Goal: Task Accomplishment & Management: Manage account settings

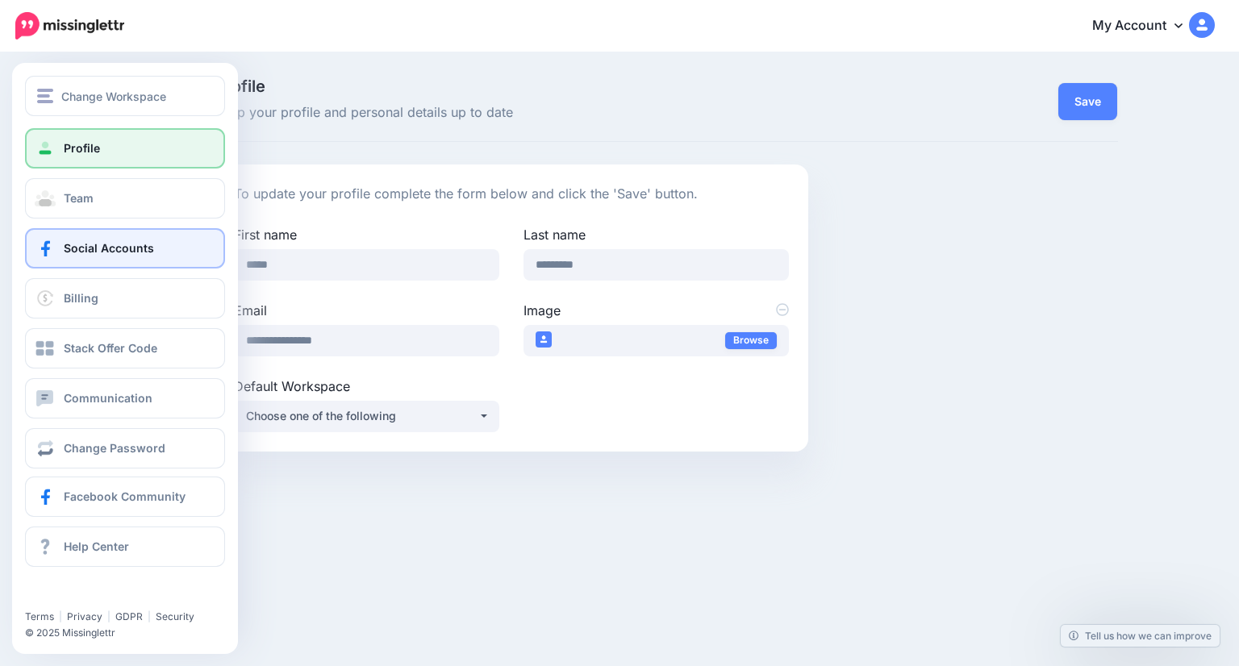
click at [111, 251] on span "Social Accounts" at bounding box center [109, 248] width 90 height 14
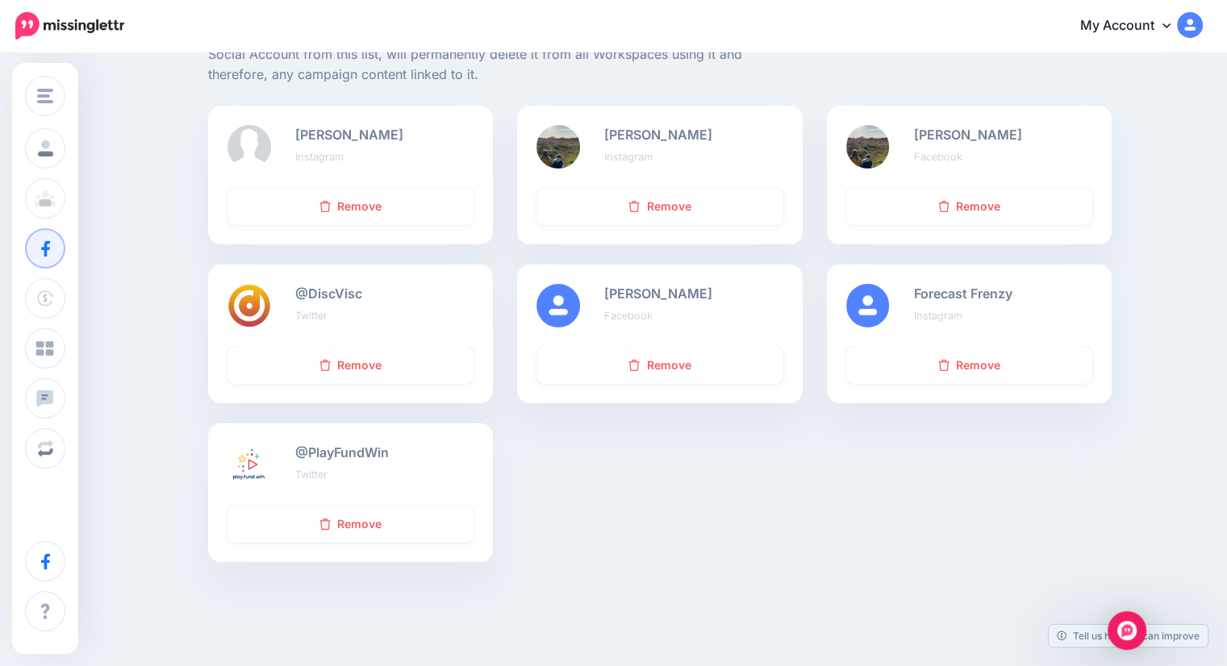
scroll to position [242, 0]
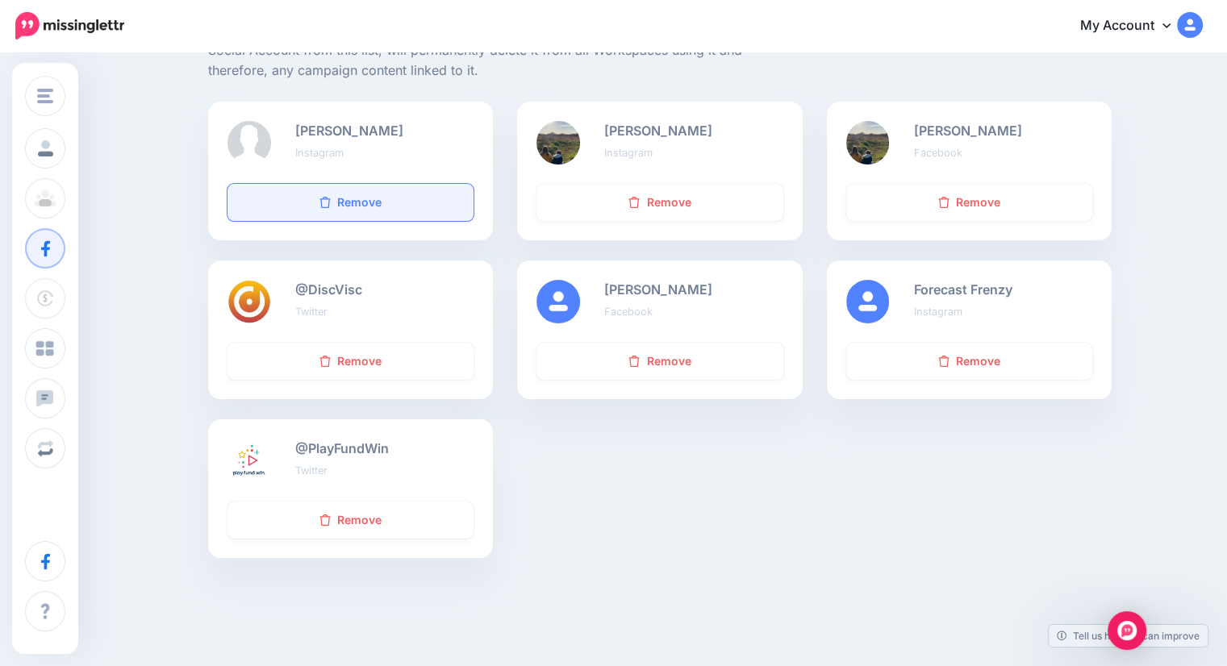
click at [366, 194] on link "Remove" at bounding box center [350, 202] width 246 height 37
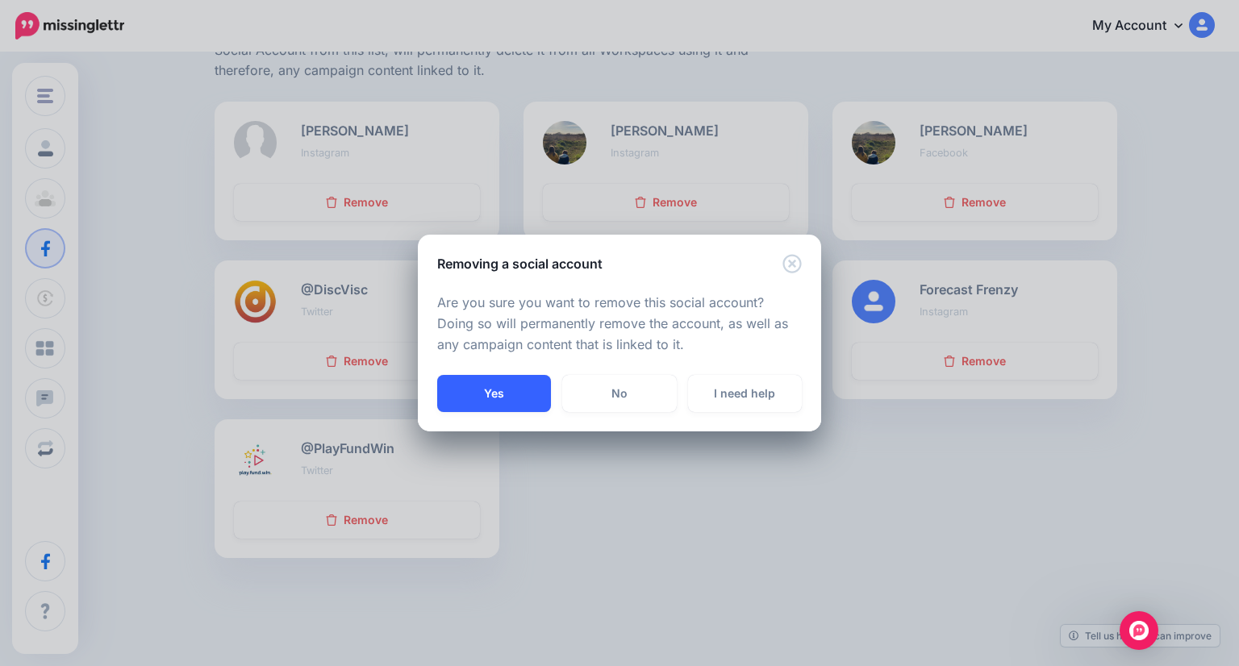
click at [519, 389] on button "Yes" at bounding box center [494, 393] width 114 height 37
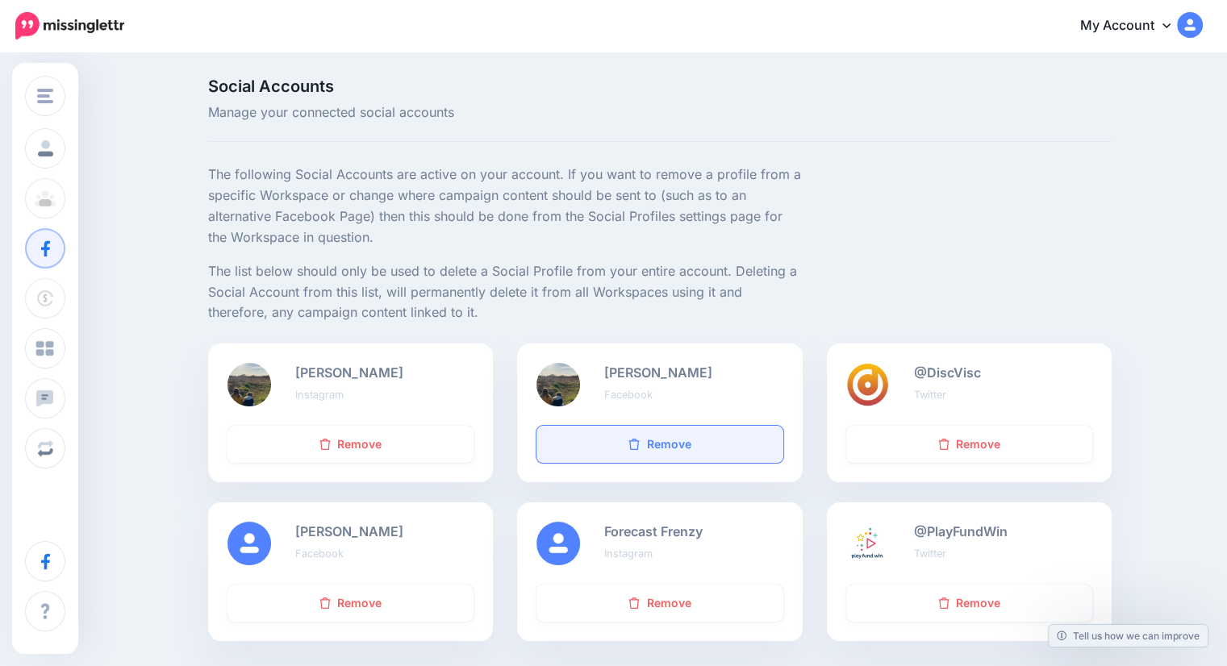
click at [673, 445] on link "Remove" at bounding box center [659, 444] width 246 height 37
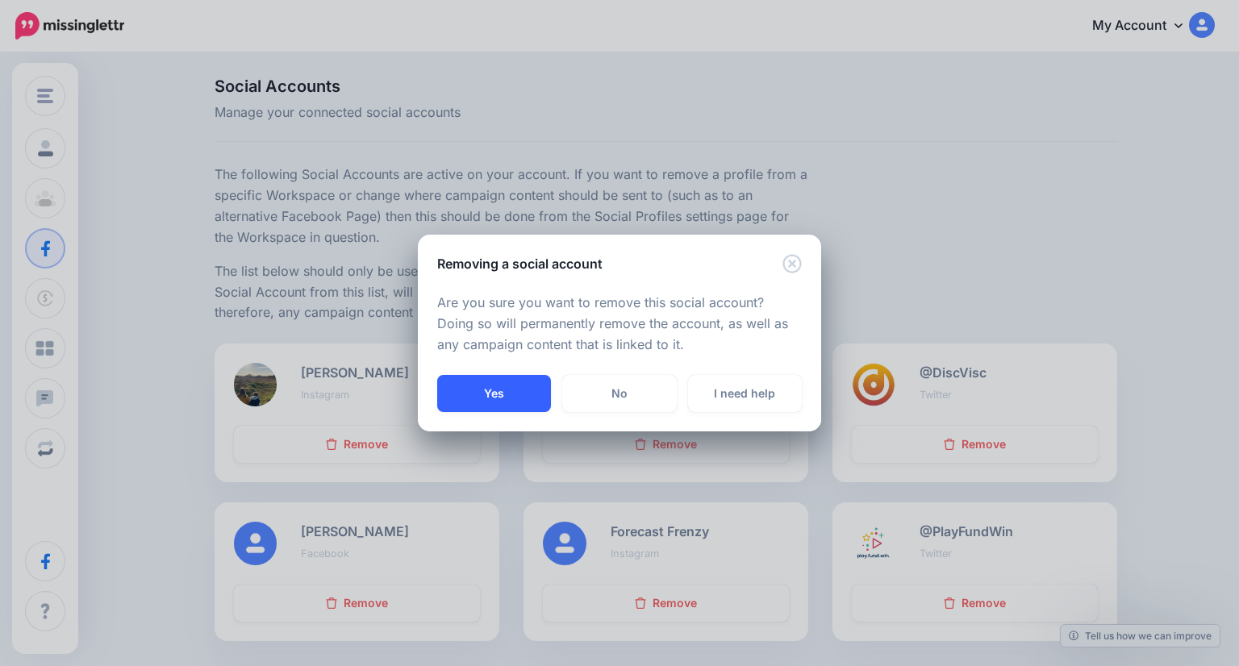
click at [494, 385] on button "Yes" at bounding box center [494, 393] width 114 height 37
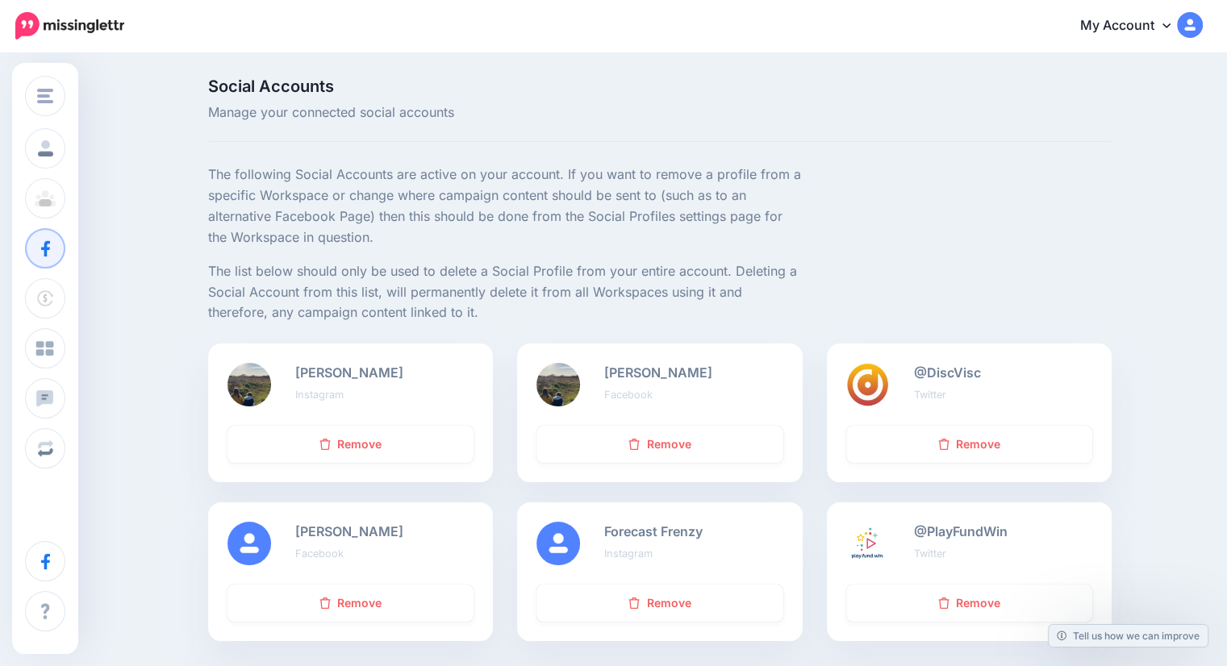
scroll to position [157, 0]
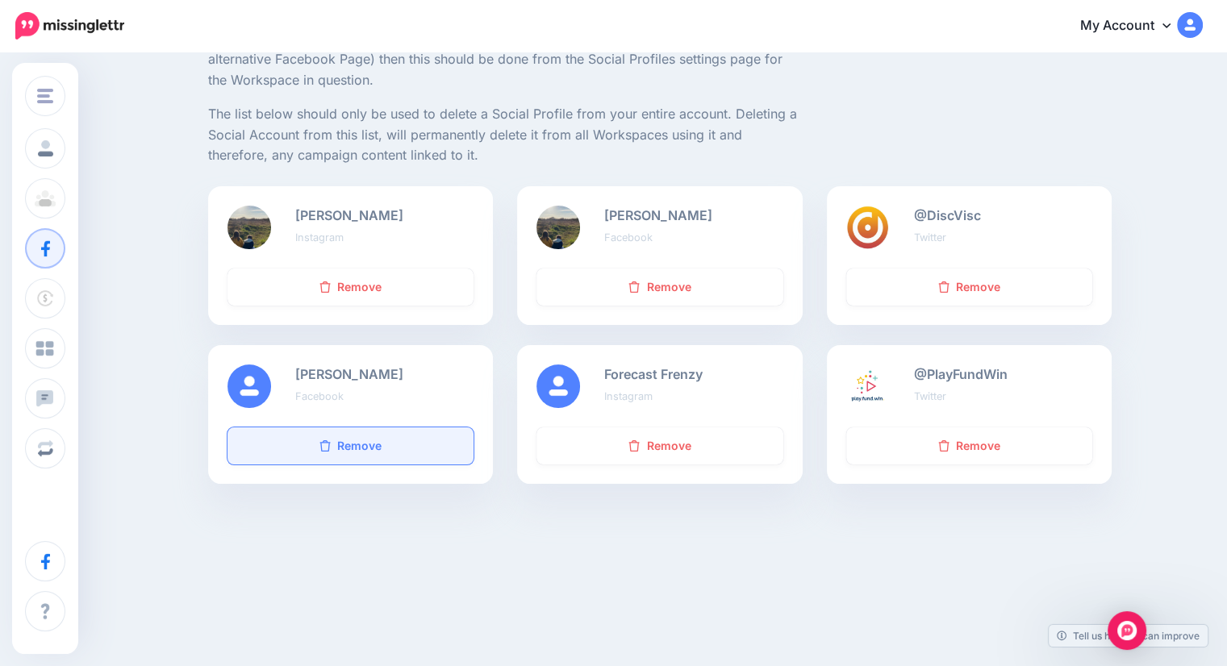
click at [349, 435] on link "Remove" at bounding box center [350, 445] width 246 height 37
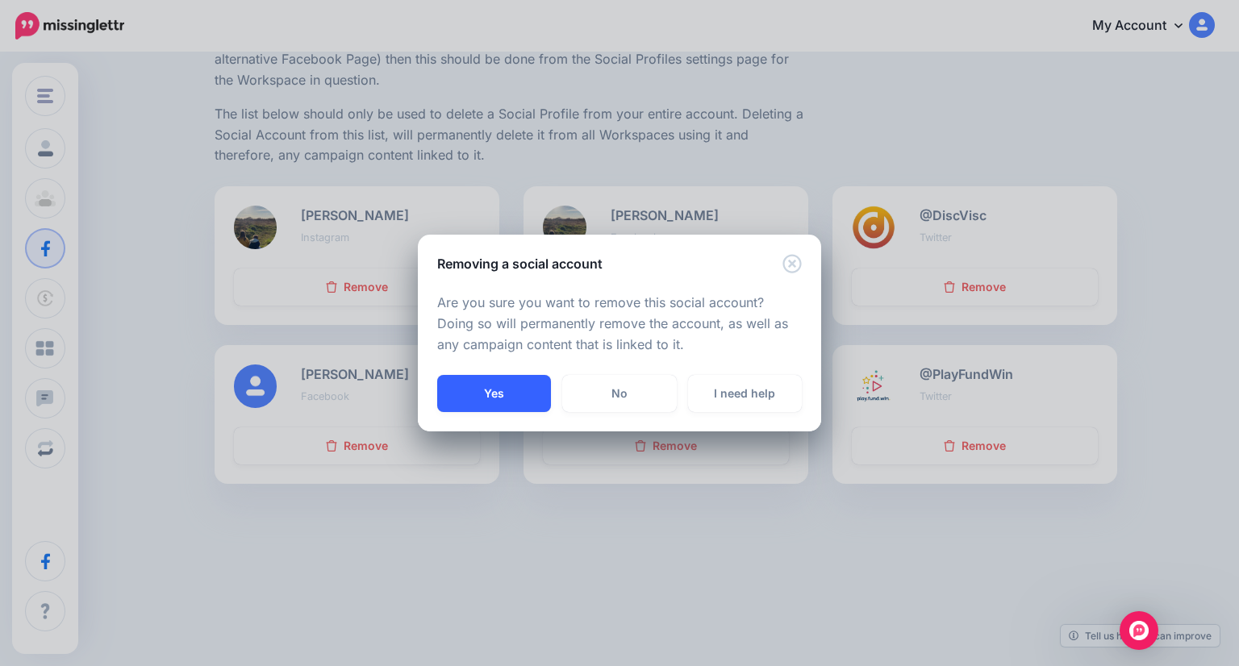
click at [476, 385] on button "Yes" at bounding box center [494, 393] width 114 height 37
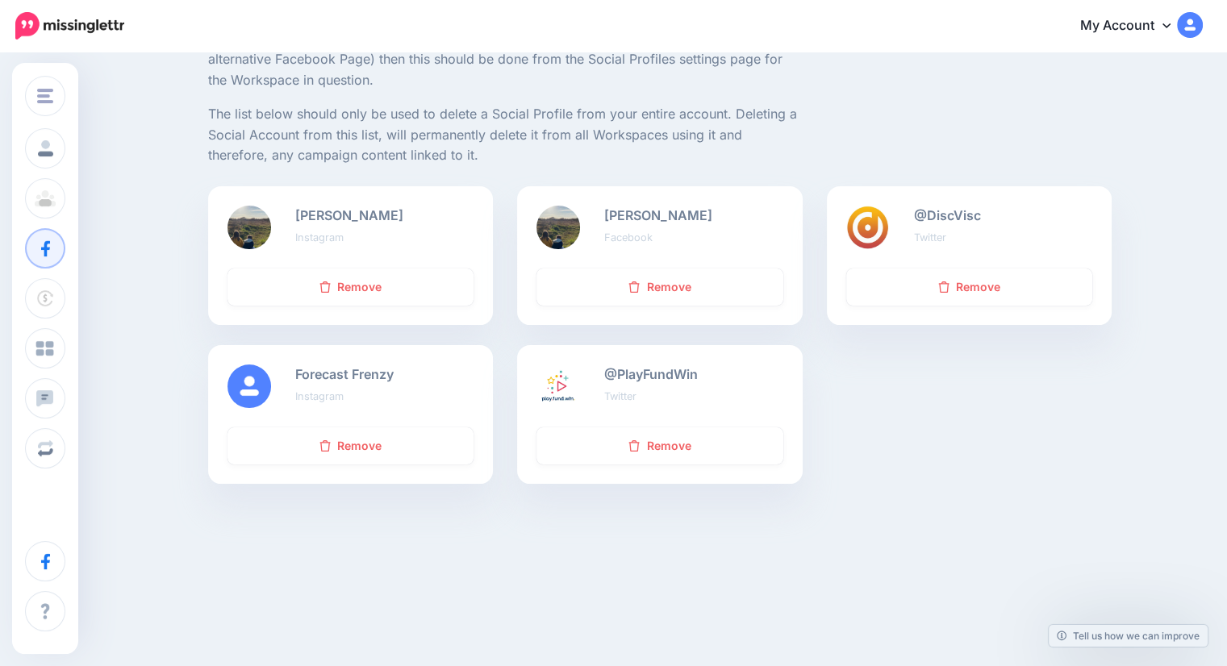
scroll to position [157, 0]
click at [359, 285] on link "Remove" at bounding box center [350, 287] width 246 height 37
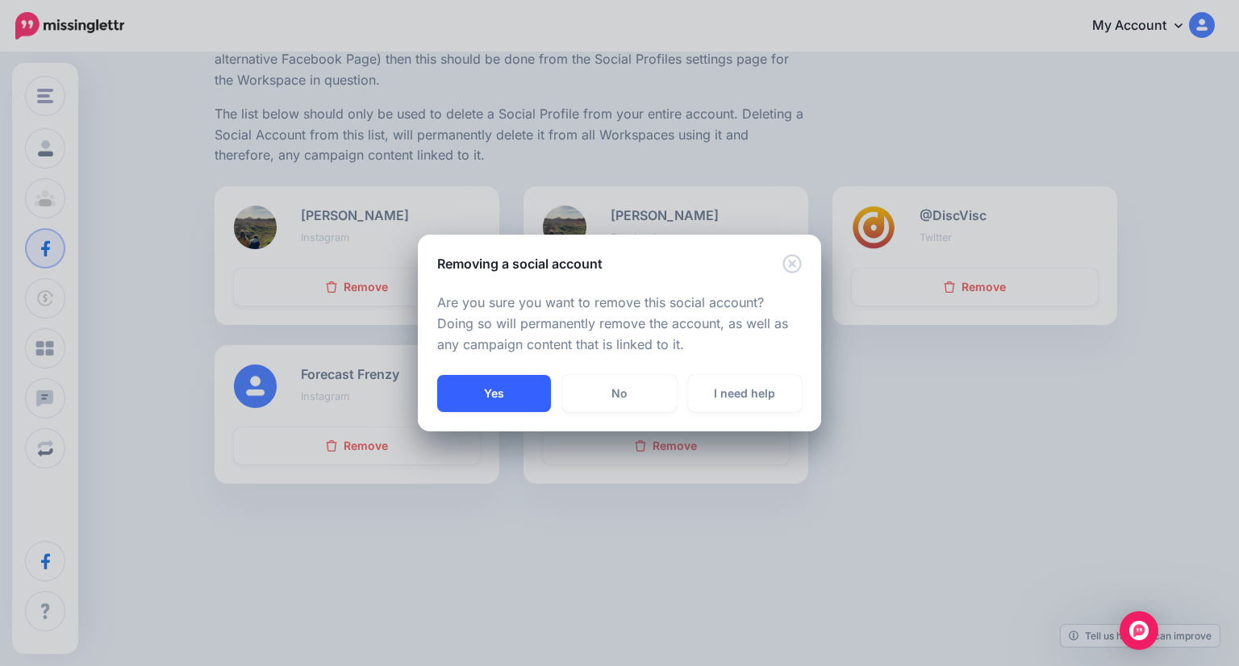
click at [510, 409] on button "Yes" at bounding box center [494, 393] width 114 height 37
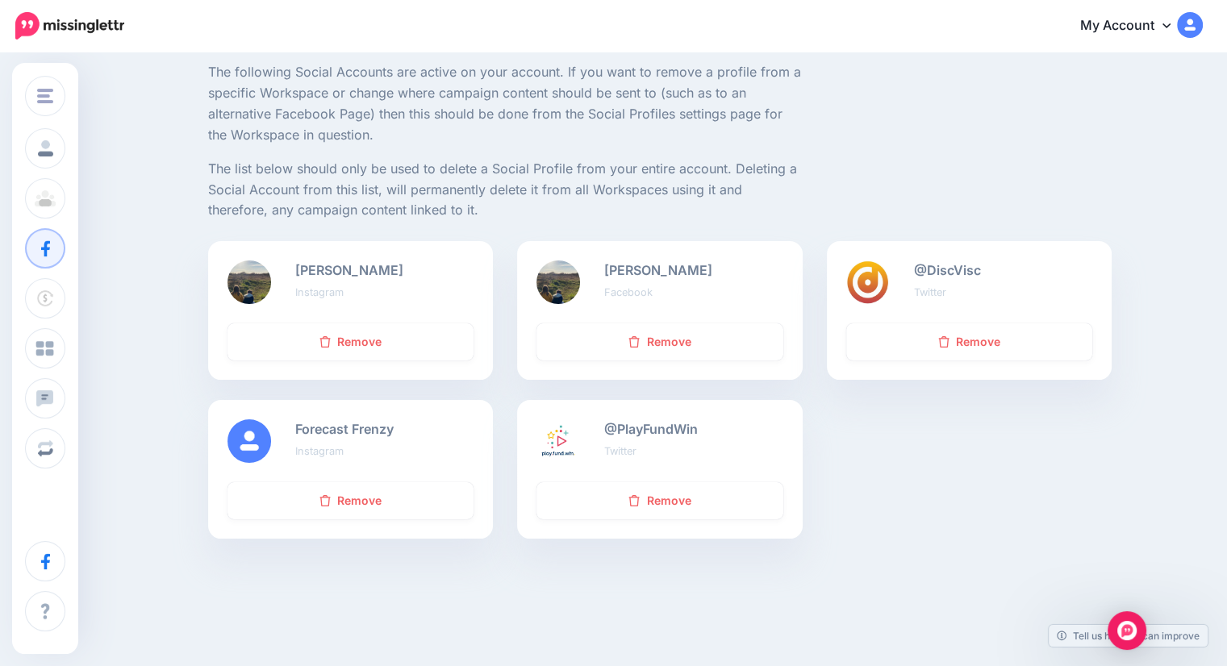
scroll to position [77, 0]
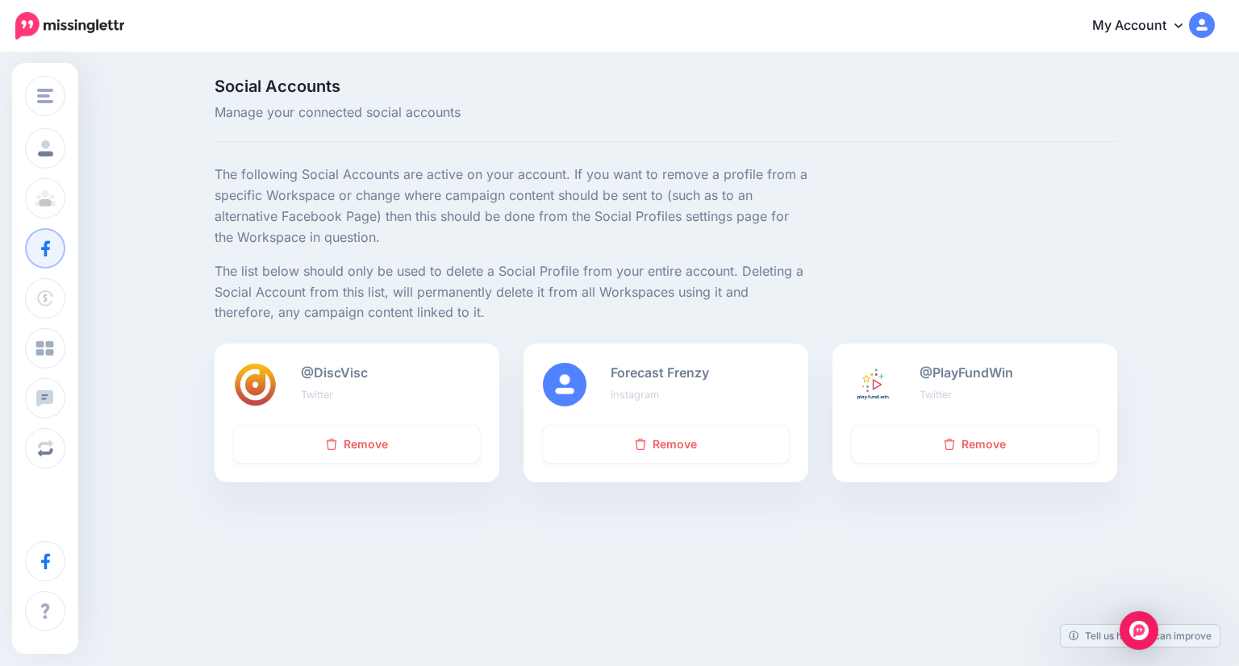
drag, startPoint x: 568, startPoint y: 549, endPoint x: 346, endPoint y: 386, distance: 275.2
click at [559, 546] on div "Change Workspace Discount Vouchers FlipSwitch [GEOGRAPHIC_DATA] PFW ONYXIA FORE…" at bounding box center [619, 359] width 1239 height 610
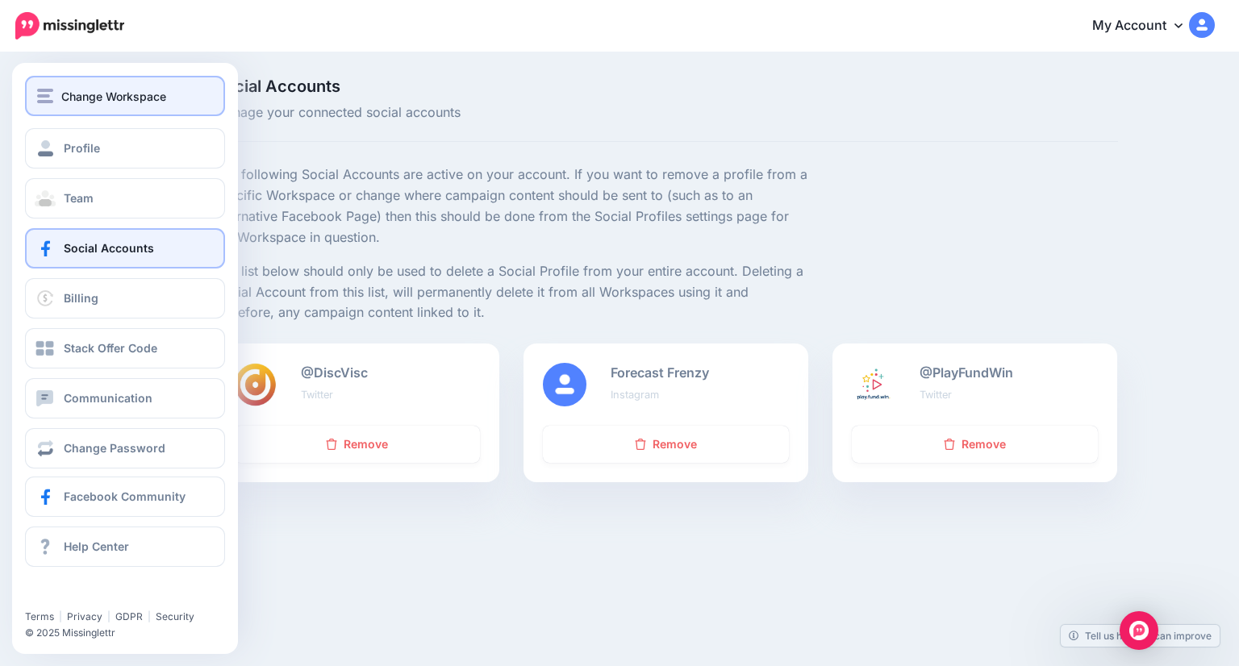
click at [70, 102] on span "Change Workspace" at bounding box center [113, 96] width 105 height 19
click at [58, 94] on div "Change Workspace" at bounding box center [125, 96] width 176 height 19
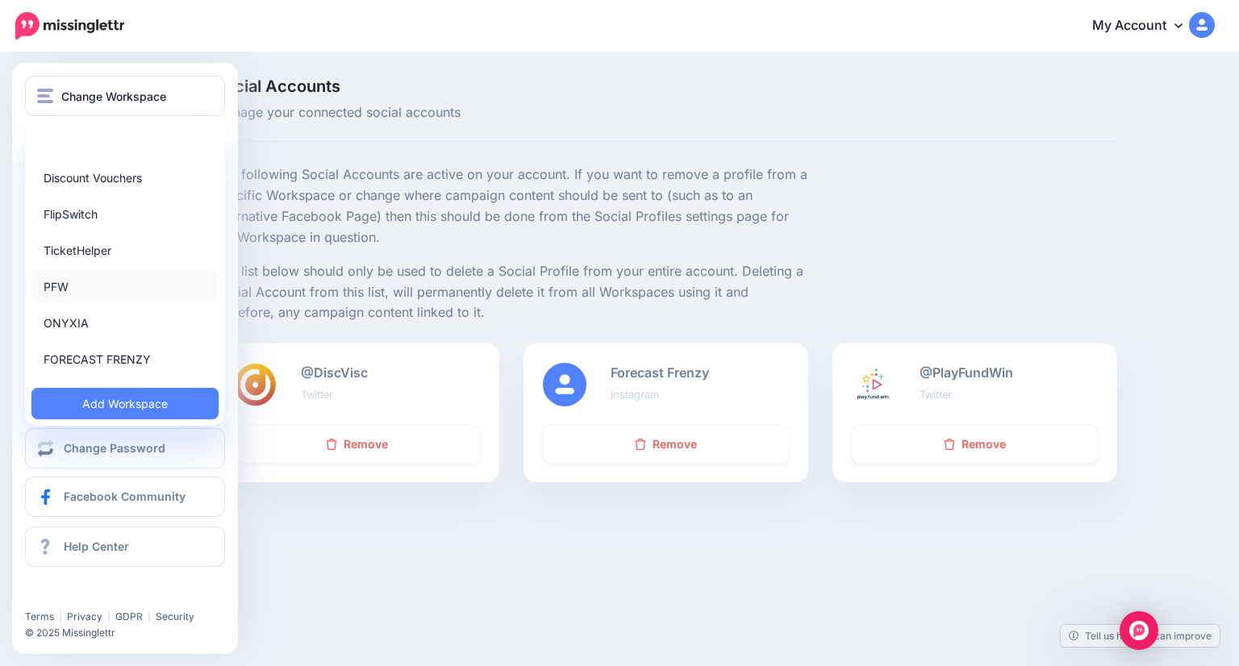
click at [56, 276] on link "PFW" at bounding box center [124, 286] width 187 height 31
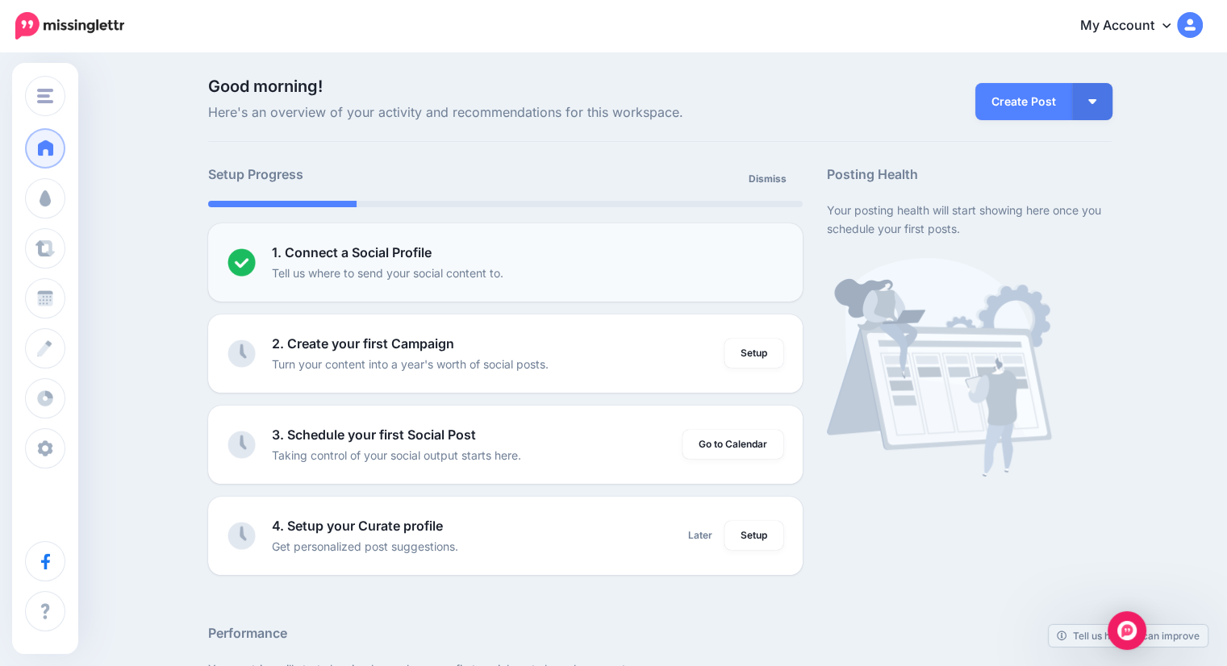
click at [516, 260] on div "1. Connect a Social Profile Tell us where to send your social content to." at bounding box center [527, 263] width 511 height 40
click at [431, 260] on p "1. Connect a Social Profile" at bounding box center [352, 253] width 160 height 21
click at [244, 264] on img at bounding box center [241, 262] width 28 height 28
click at [503, 266] on p "Tell us where to send your social content to." at bounding box center [387, 273] width 231 height 19
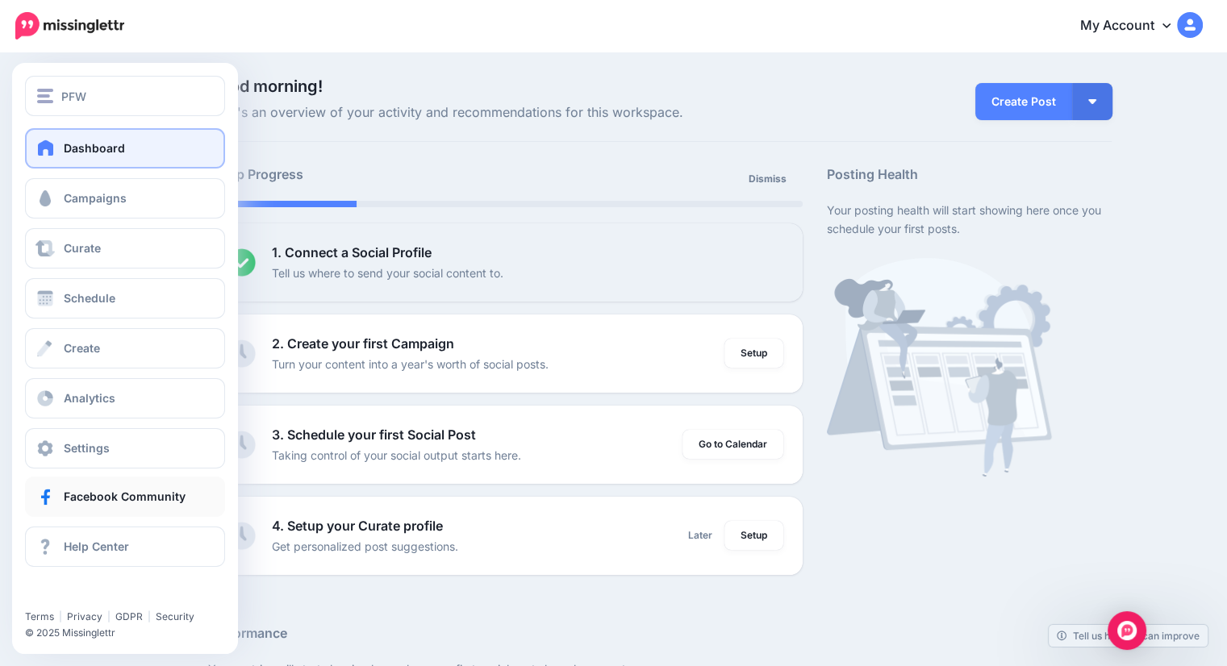
click at [145, 503] on link "Facebook Community" at bounding box center [125, 497] width 200 height 40
click at [71, 102] on span "PFW" at bounding box center [73, 96] width 25 height 19
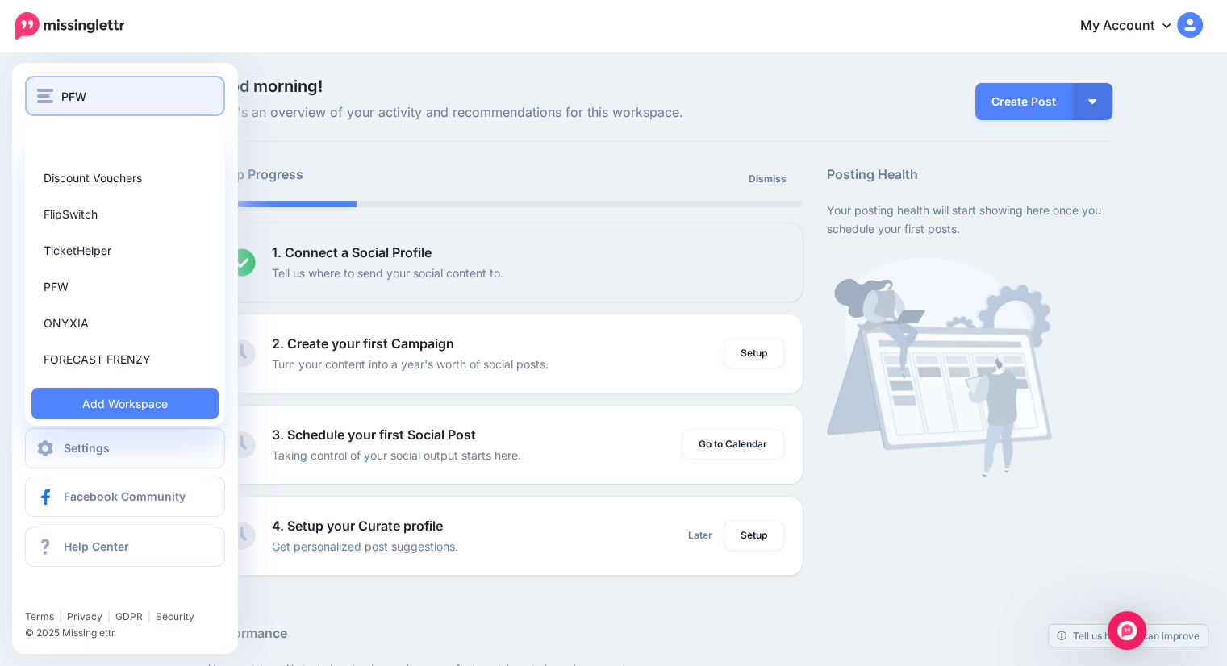
click at [83, 95] on span "PFW" at bounding box center [73, 96] width 25 height 19
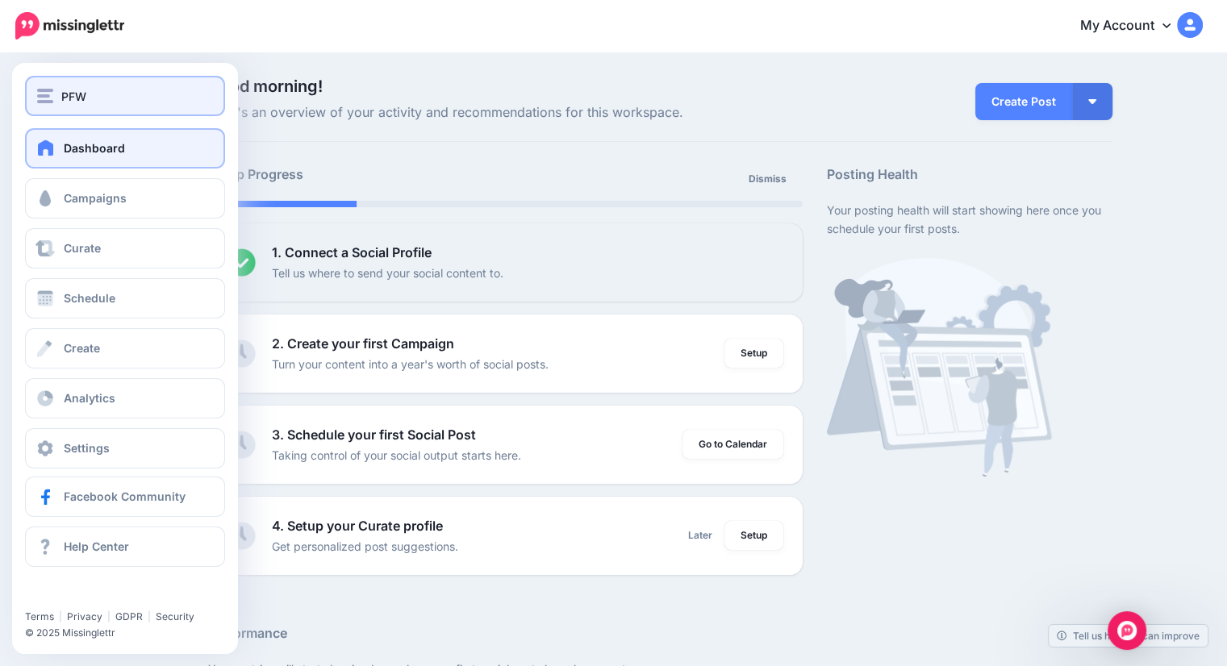
click at [83, 95] on span "PFW" at bounding box center [73, 96] width 25 height 19
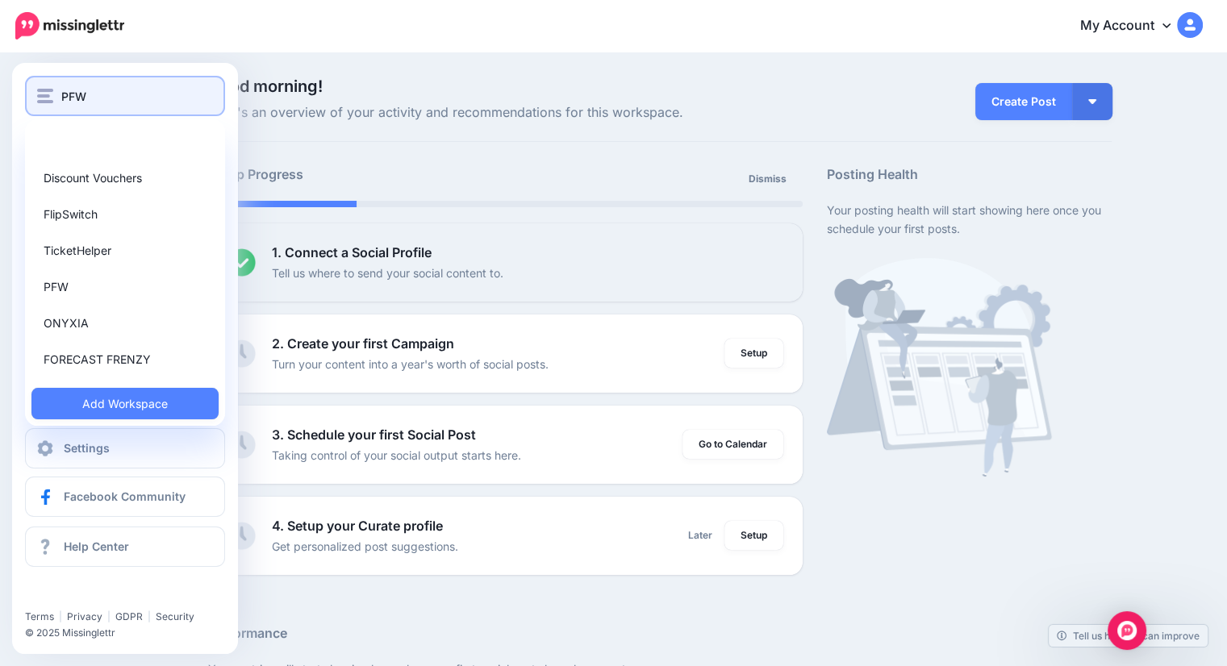
click at [83, 95] on span "PFW" at bounding box center [73, 96] width 25 height 19
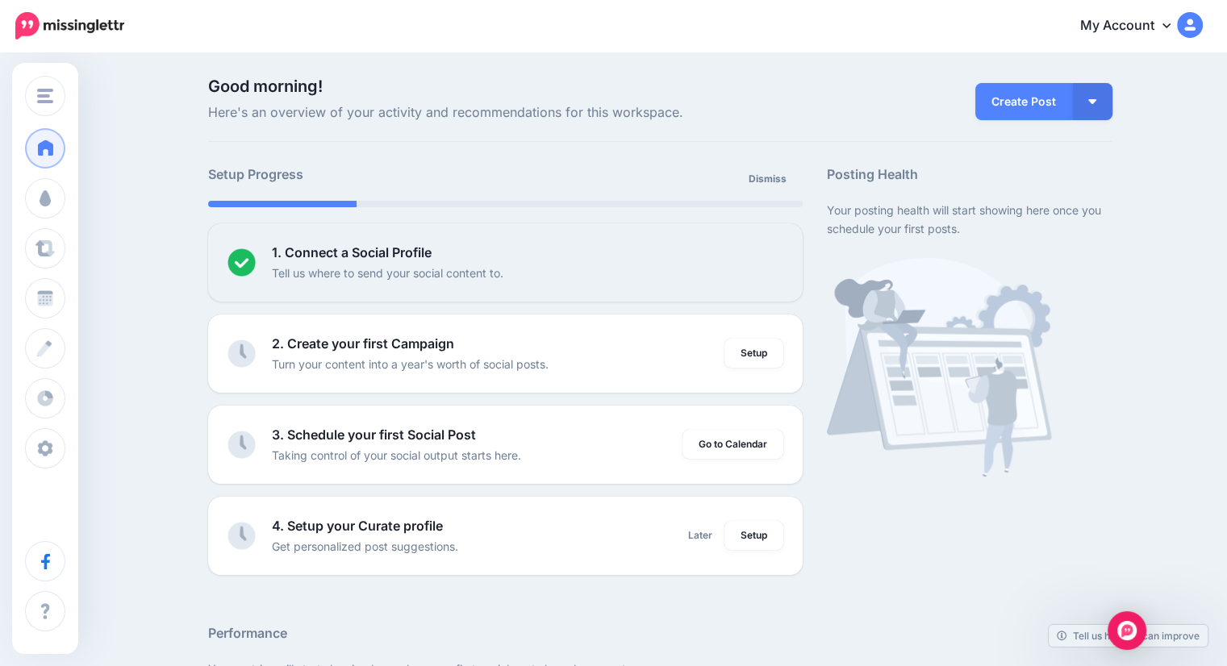
click at [1098, 92] on button "button" at bounding box center [1092, 101] width 40 height 37
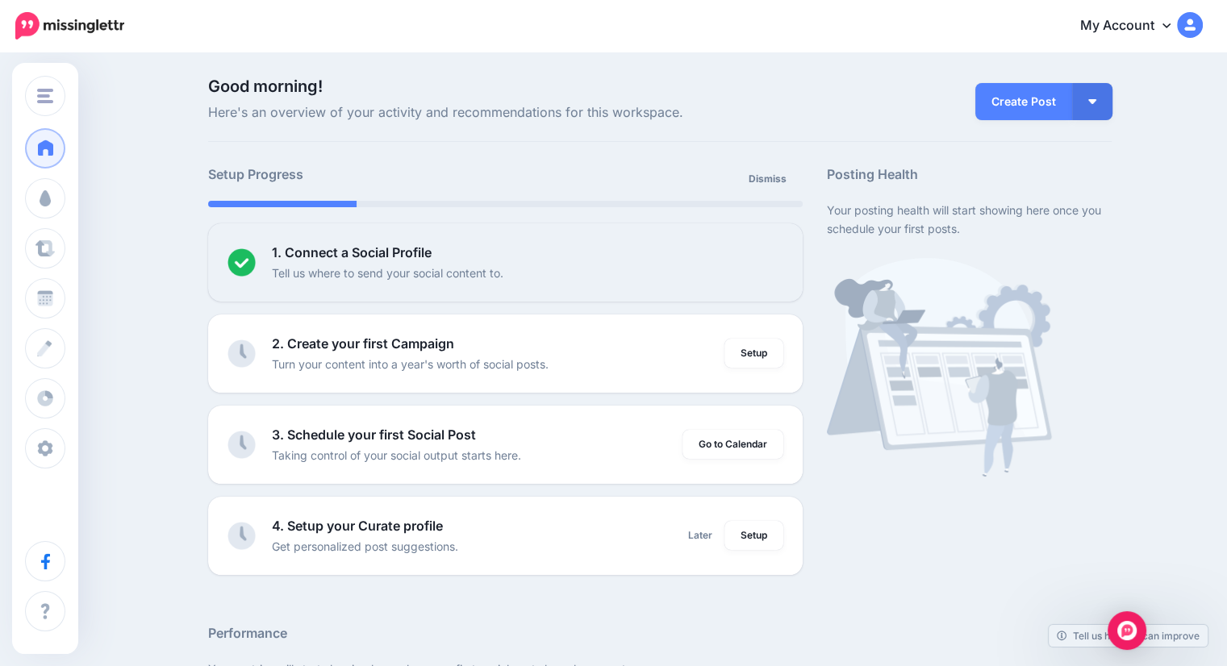
click at [32, 23] on img at bounding box center [69, 25] width 109 height 27
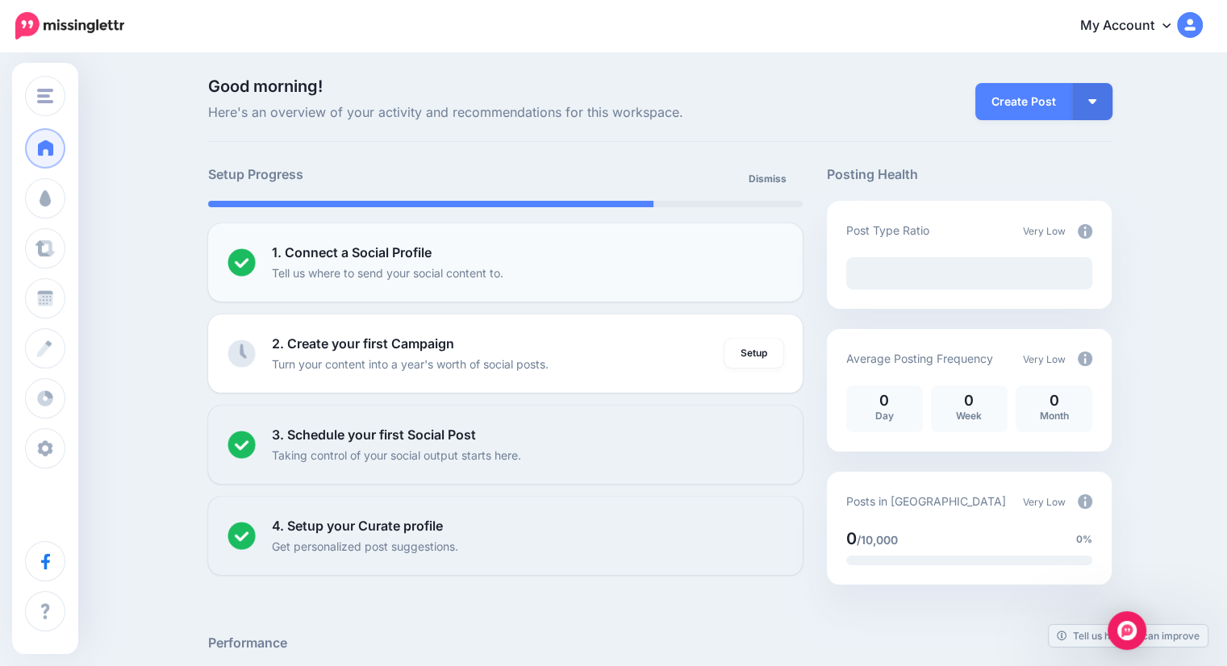
click at [435, 267] on p "Tell us where to send your social content to." at bounding box center [387, 273] width 231 height 19
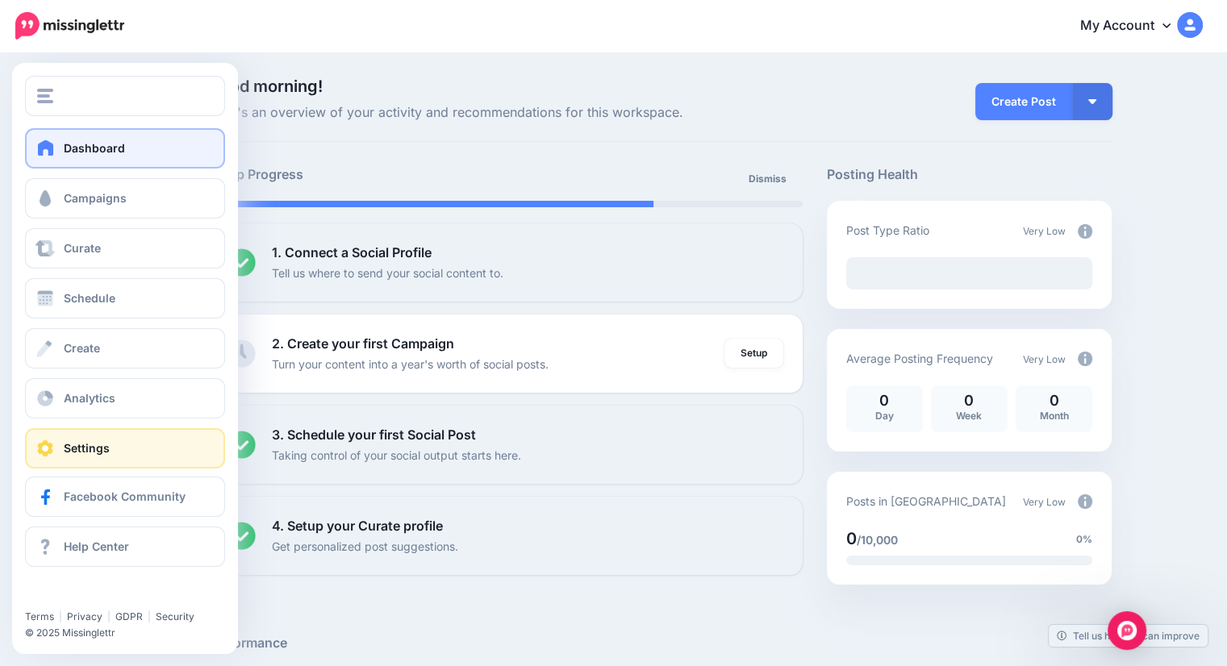
click at [122, 454] on link "Settings" at bounding box center [125, 448] width 200 height 40
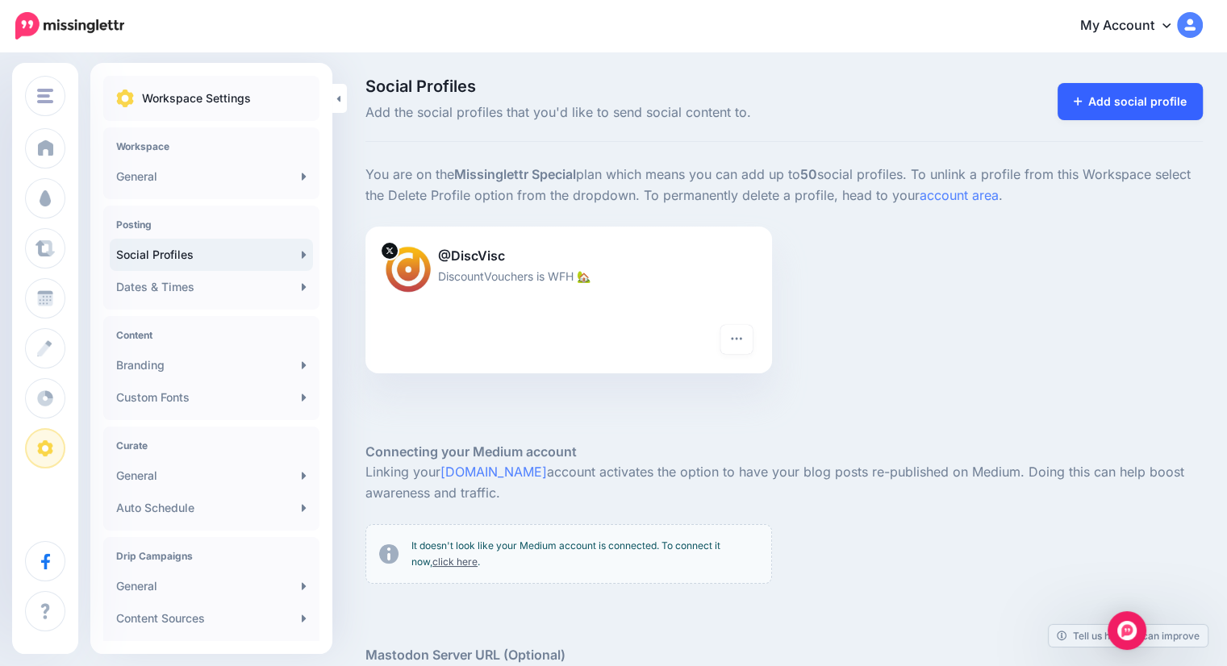
click at [1140, 93] on link "Add social profile" at bounding box center [1130, 101] width 146 height 37
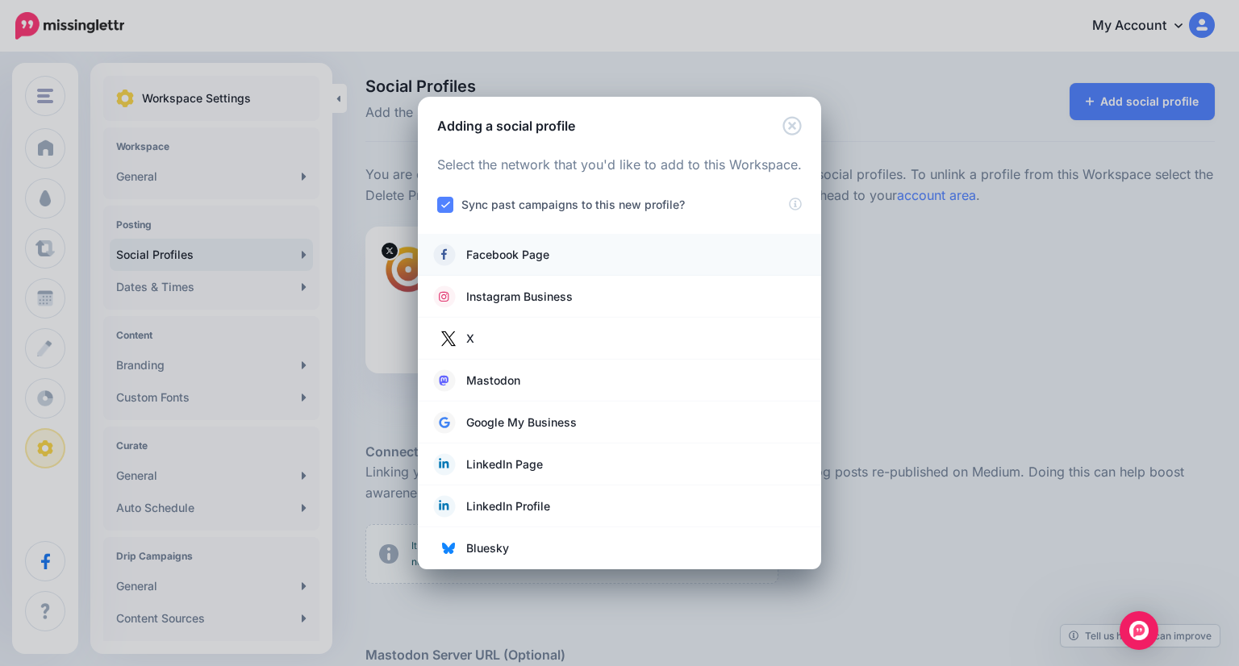
click at [527, 251] on span "Facebook Page" at bounding box center [507, 254] width 83 height 19
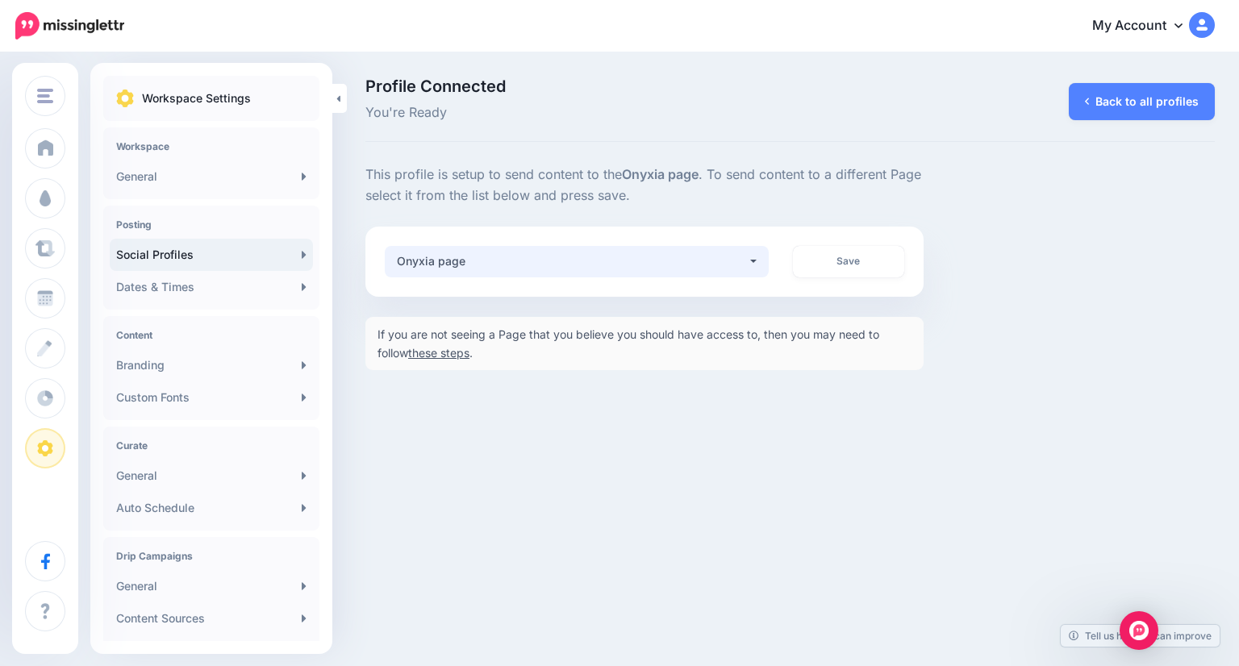
click at [752, 267] on button "Onyxia page" at bounding box center [577, 261] width 384 height 31
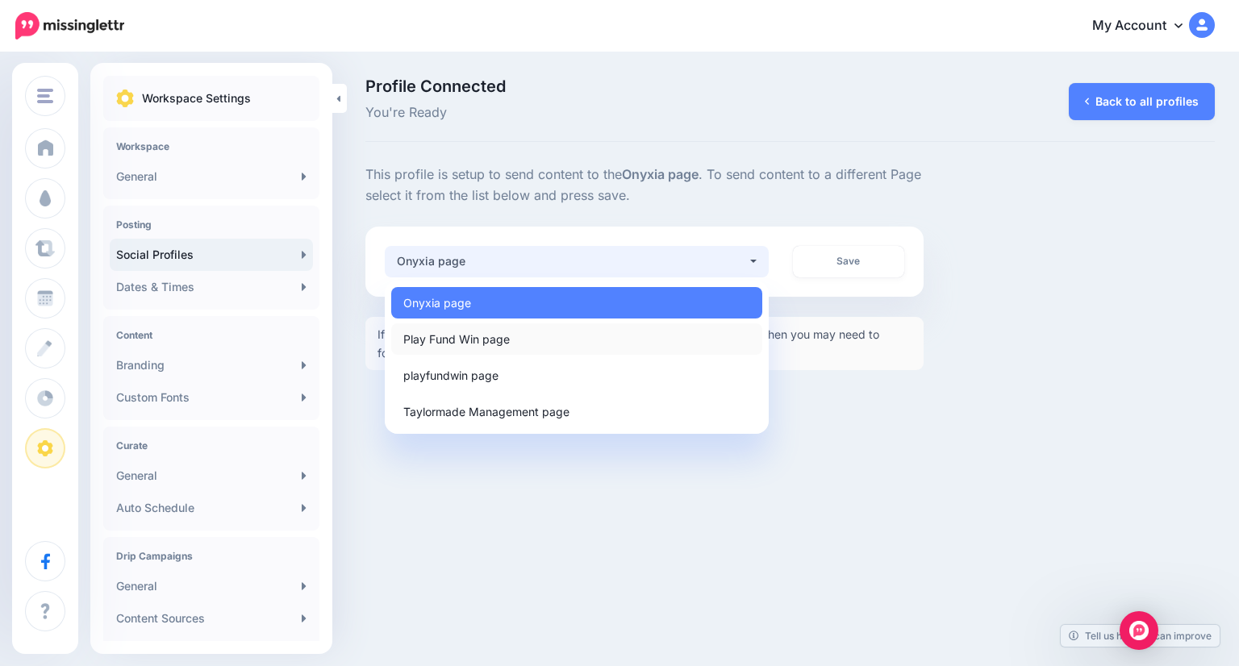
click at [635, 352] on link "Play Fund Win page" at bounding box center [576, 338] width 371 height 31
select select "**********"
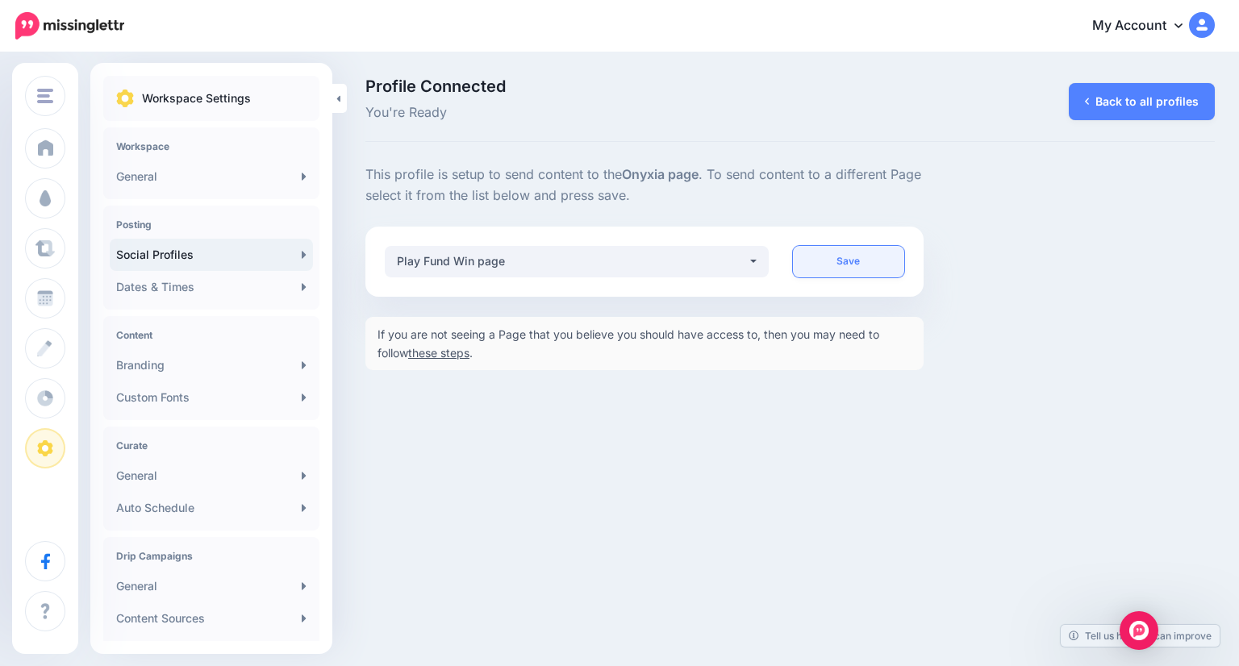
click at [855, 262] on link "Save" at bounding box center [849, 261] width 112 height 31
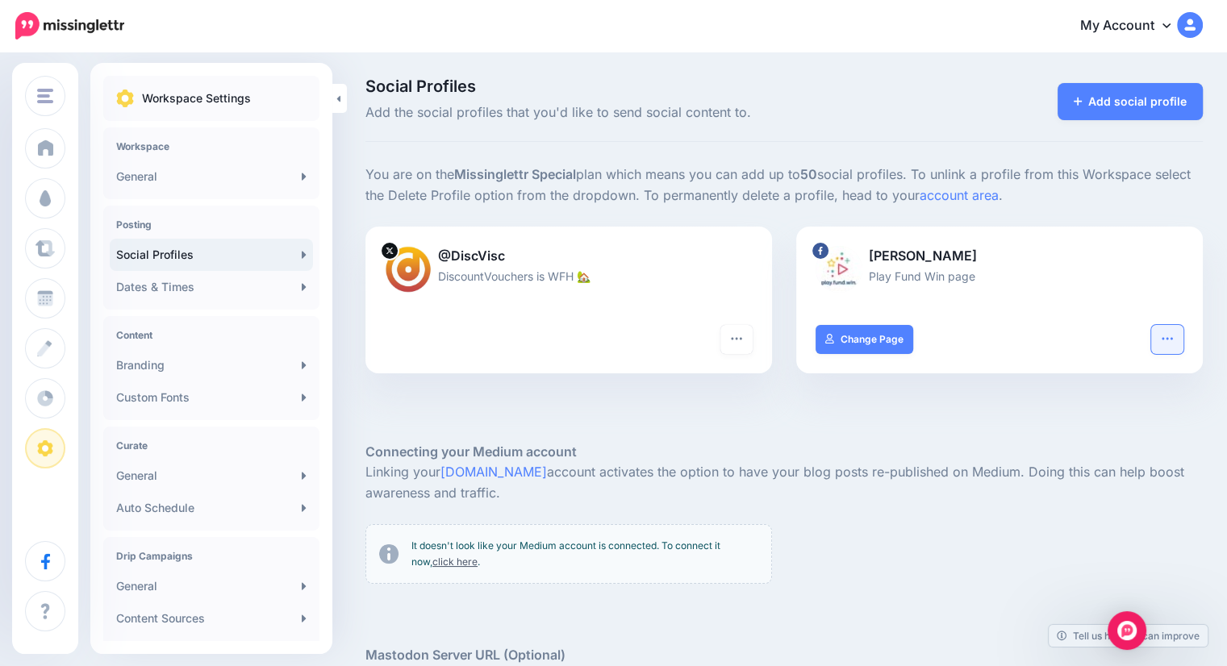
click at [1173, 339] on icon "button" at bounding box center [1166, 338] width 13 height 13
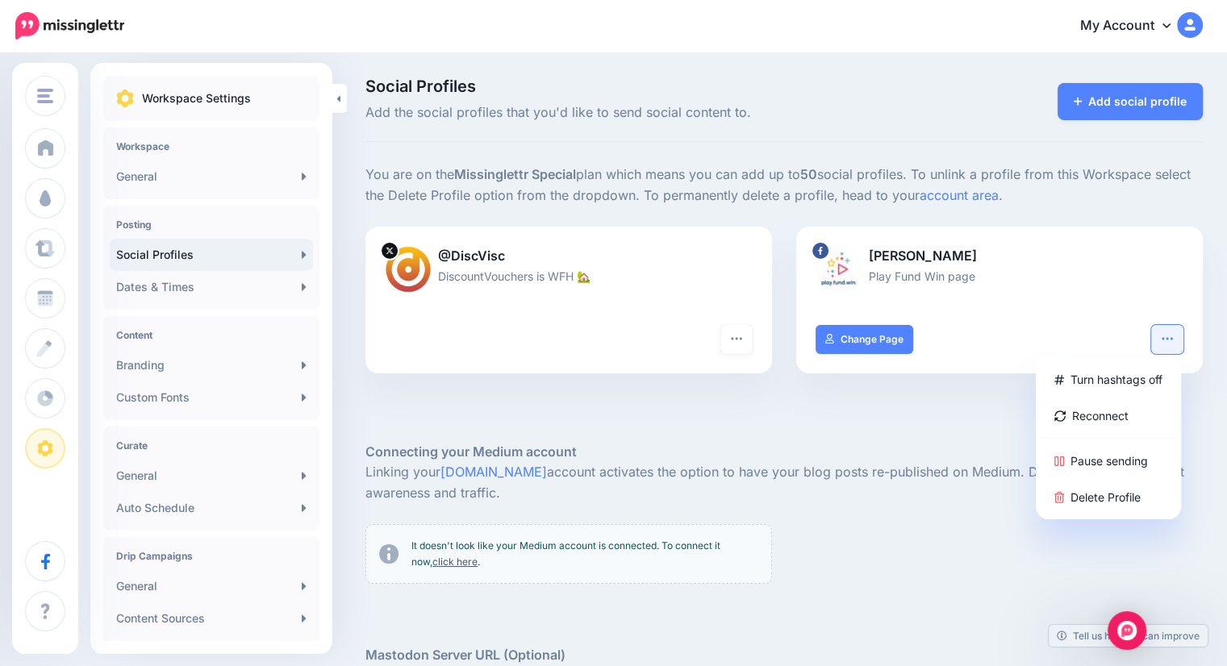
click at [900, 407] on div at bounding box center [783, 418] width 837 height 48
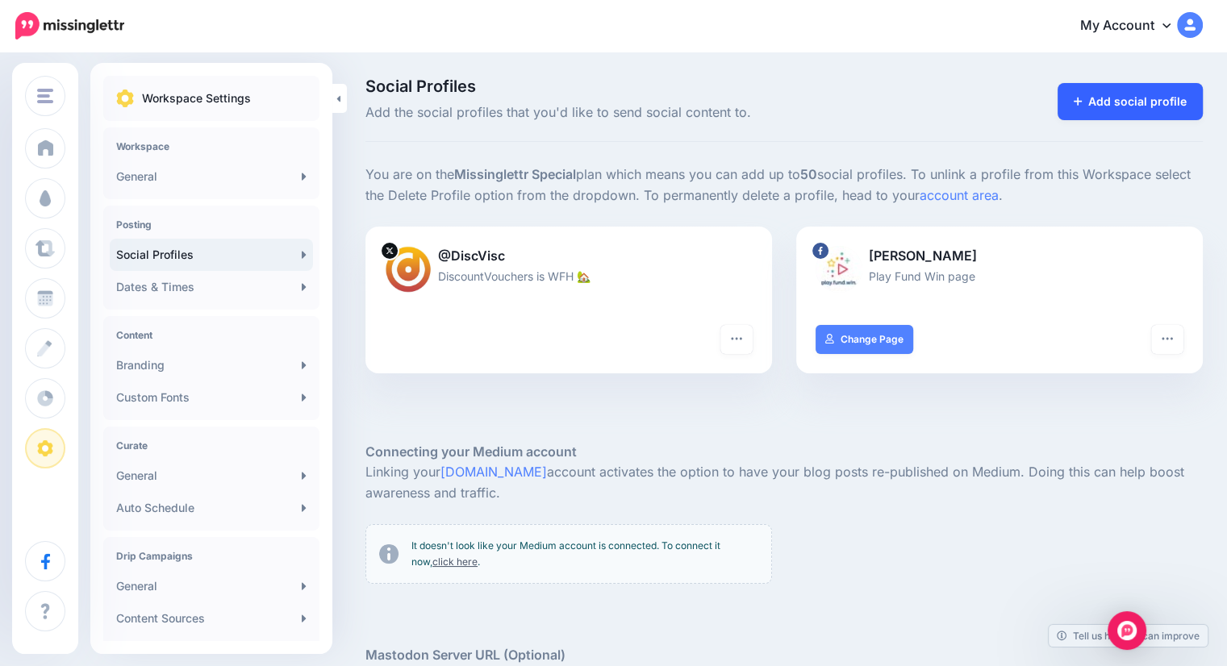
click at [1162, 104] on link "Add social profile" at bounding box center [1130, 101] width 146 height 37
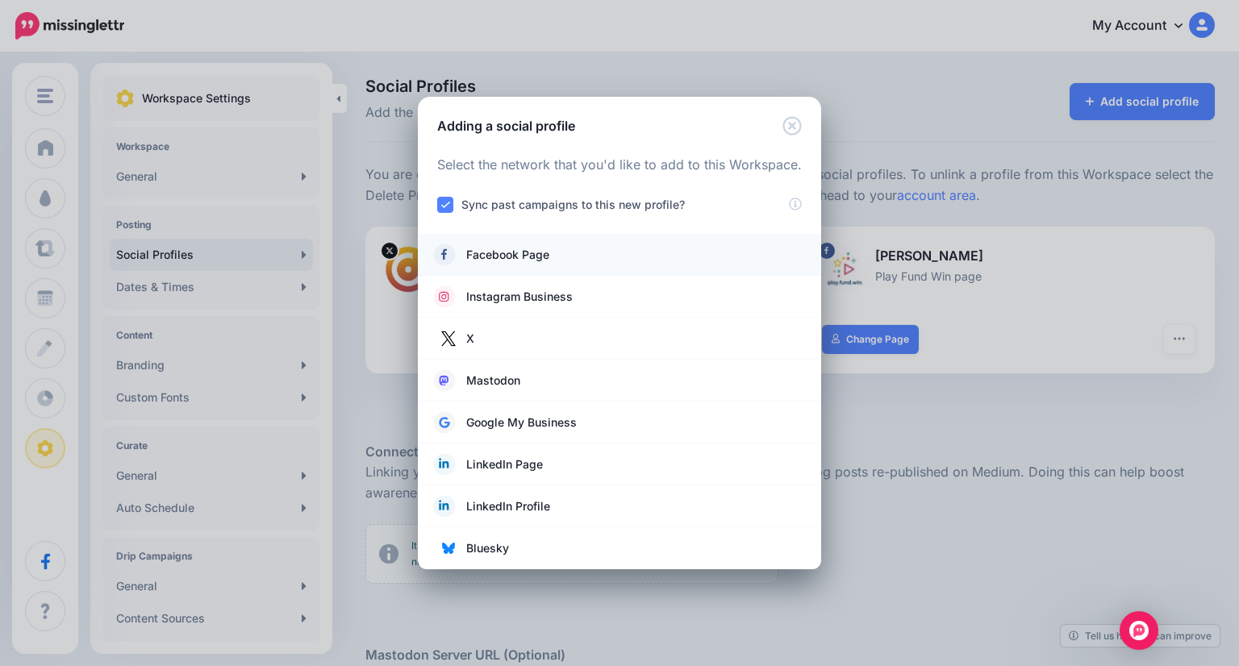
click at [546, 249] on span "Facebook Page" at bounding box center [507, 254] width 83 height 19
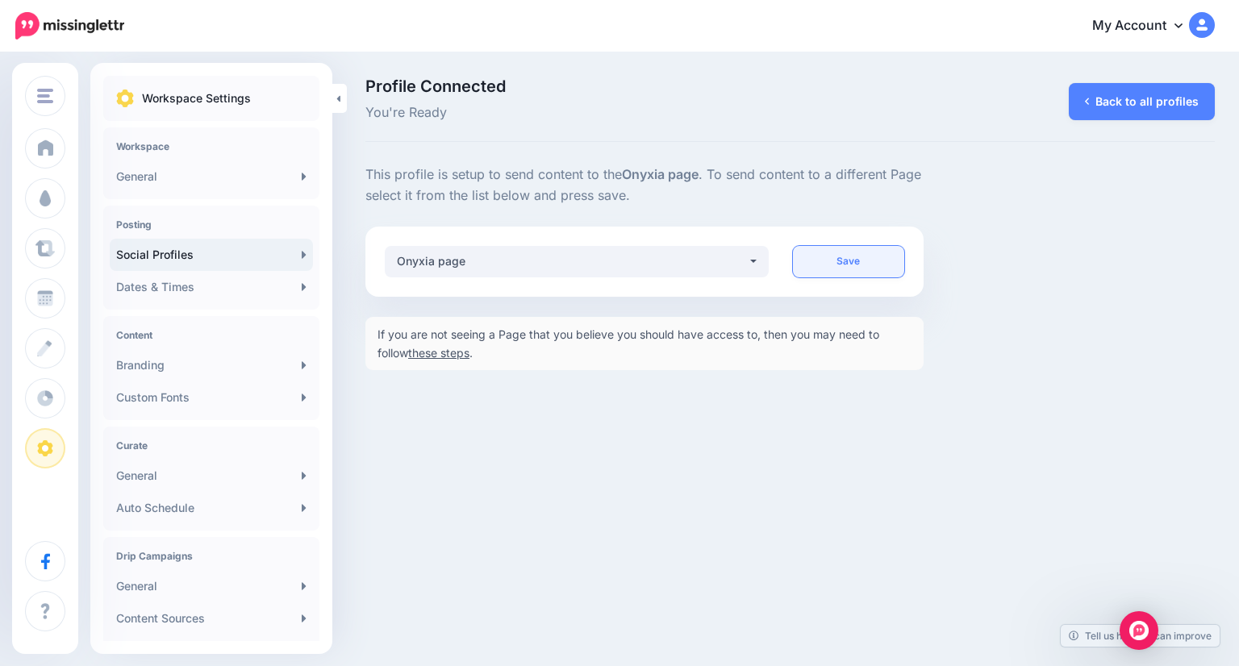
click at [854, 264] on link "Save" at bounding box center [849, 261] width 112 height 31
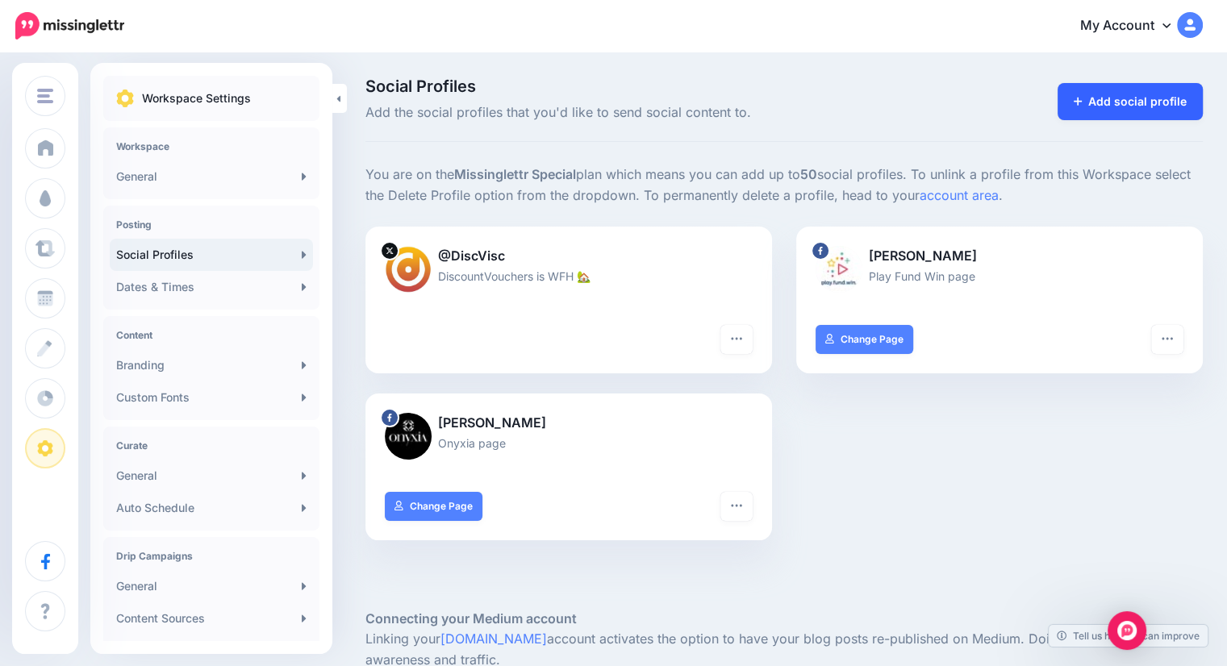
click at [1125, 98] on link "Add social profile" at bounding box center [1130, 101] width 146 height 37
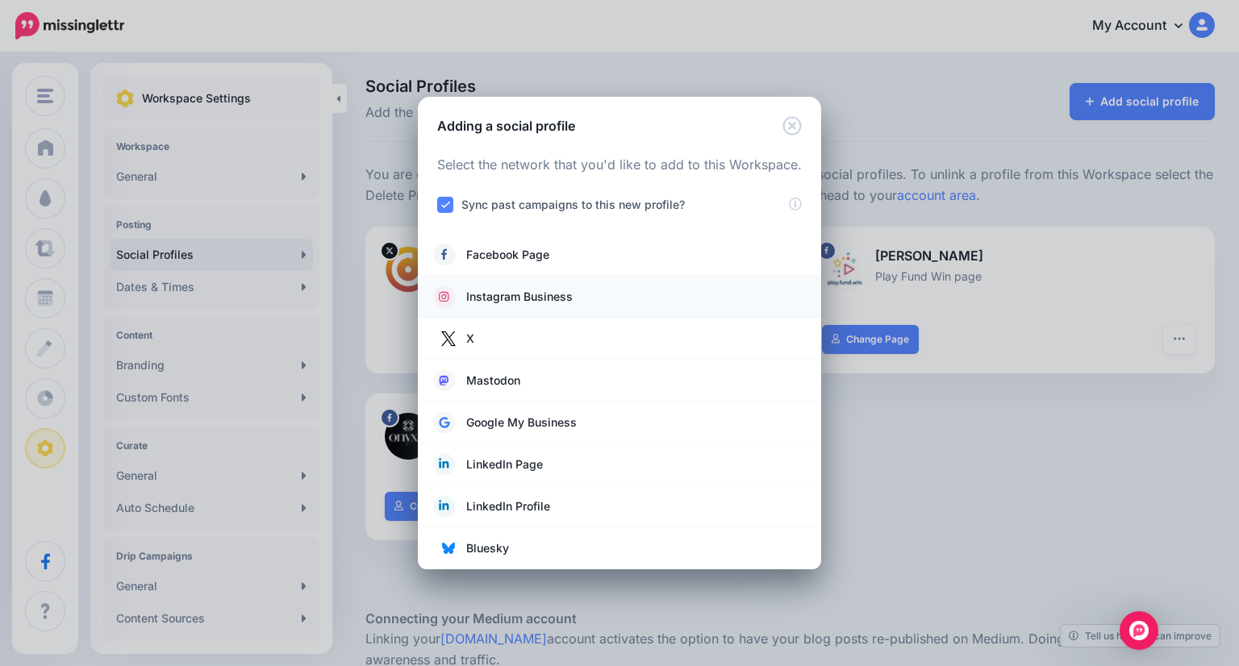
click at [574, 294] on link "Instagram Business" at bounding box center [619, 296] width 371 height 23
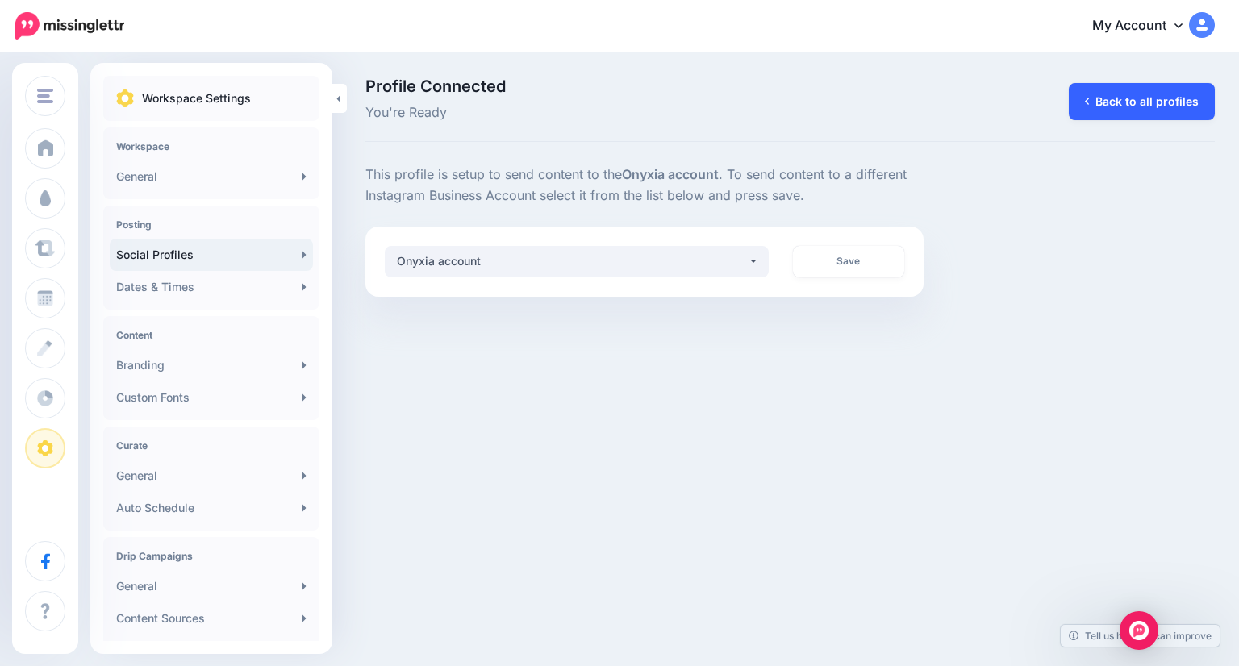
click at [1106, 104] on link "Back to all profiles" at bounding box center [1141, 101] width 146 height 37
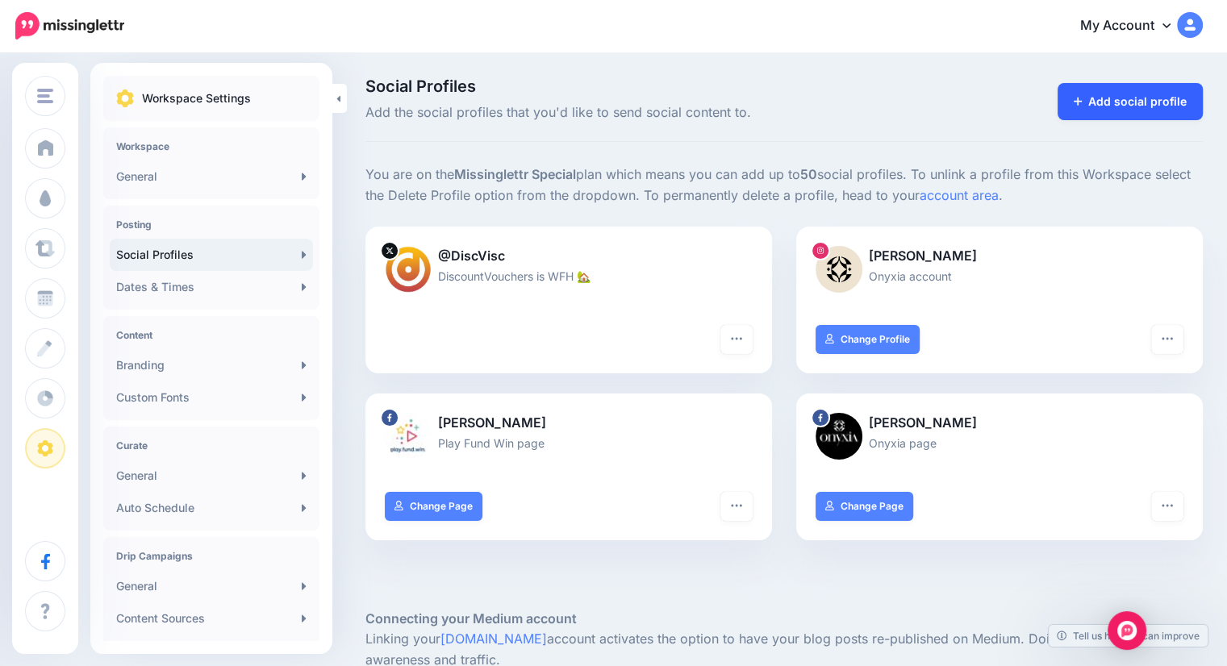
click at [1151, 105] on link "Add social profile" at bounding box center [1130, 101] width 146 height 37
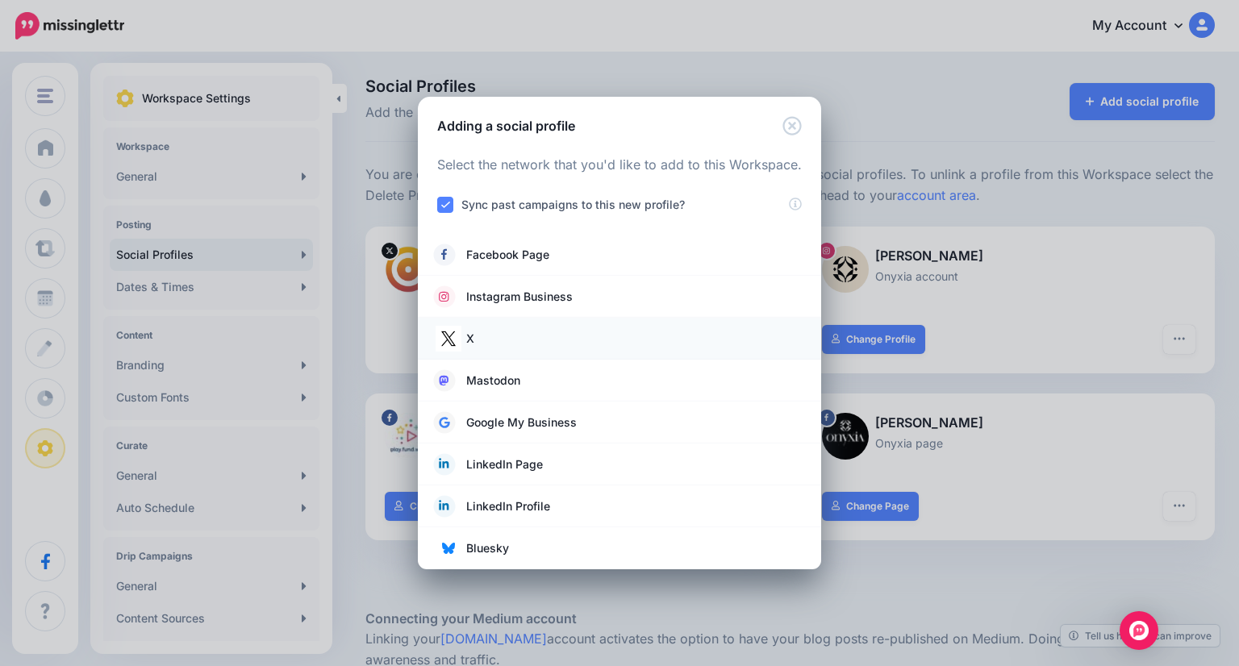
click at [539, 332] on link "X" at bounding box center [619, 338] width 371 height 23
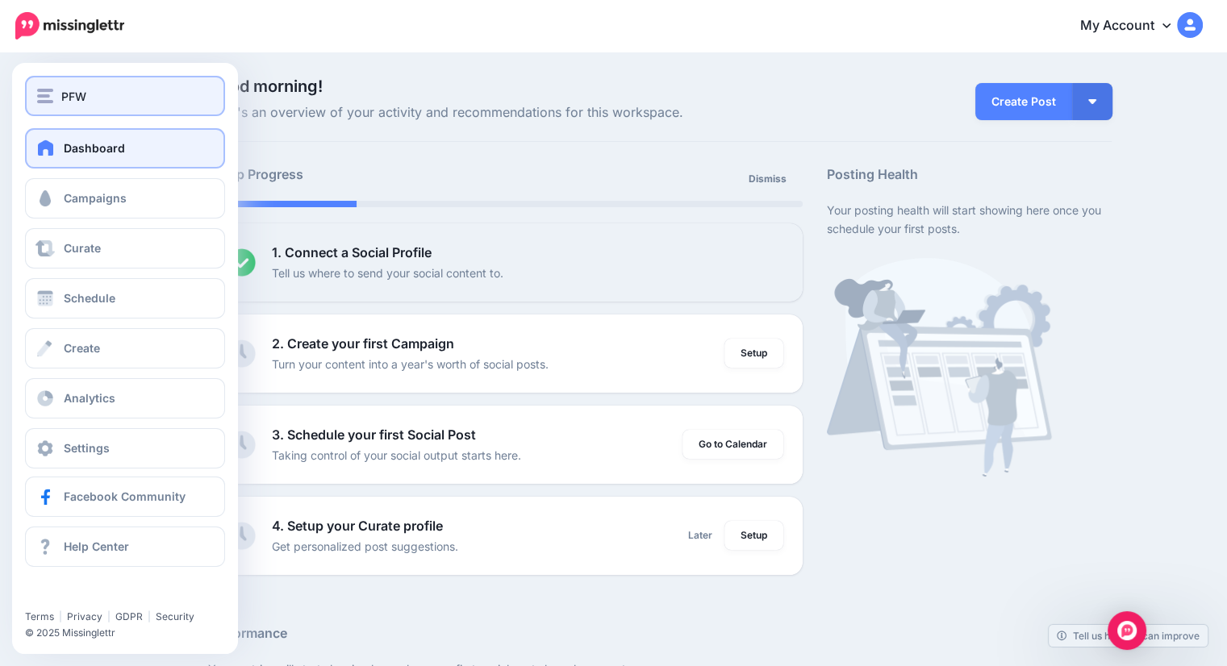
click at [43, 91] on img "button" at bounding box center [45, 96] width 16 height 15
click at [47, 90] on img "button" at bounding box center [45, 96] width 16 height 15
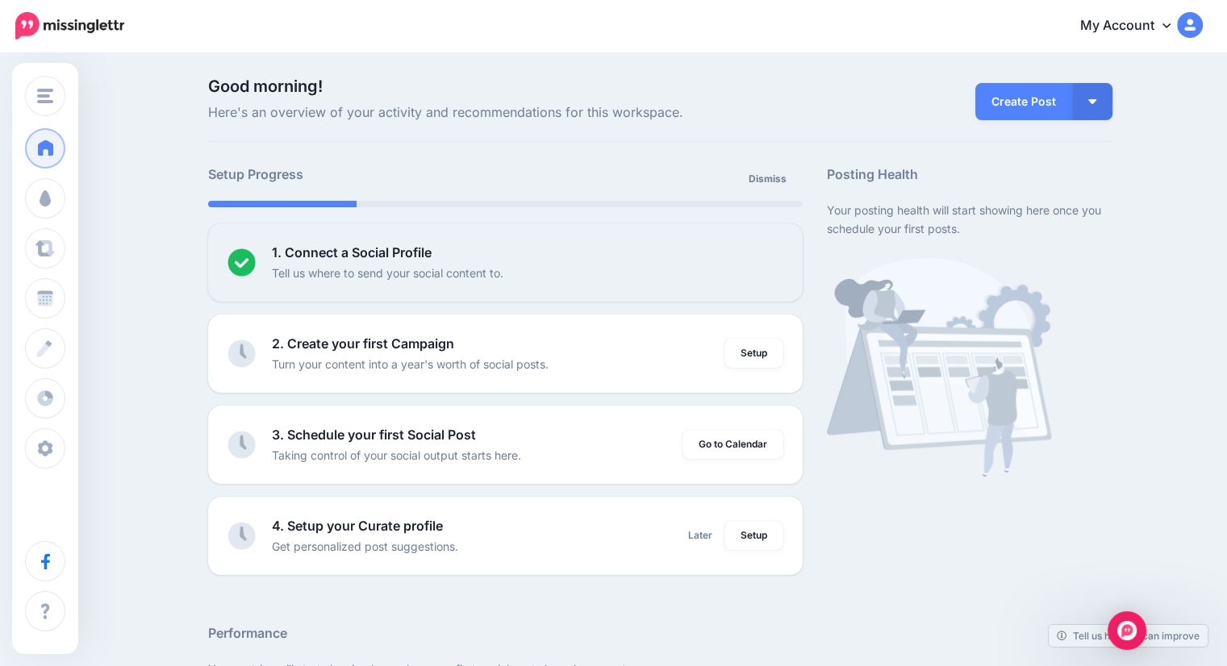
click at [56, 19] on img at bounding box center [69, 25] width 109 height 27
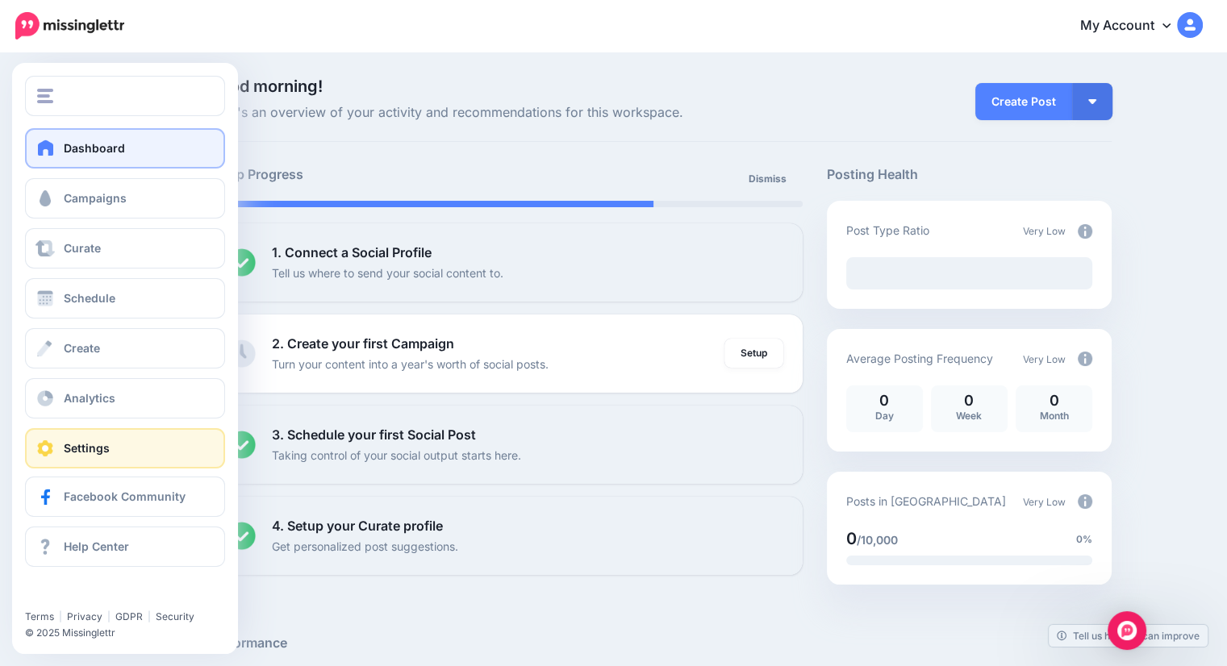
click at [106, 450] on span "Settings" at bounding box center [87, 448] width 46 height 14
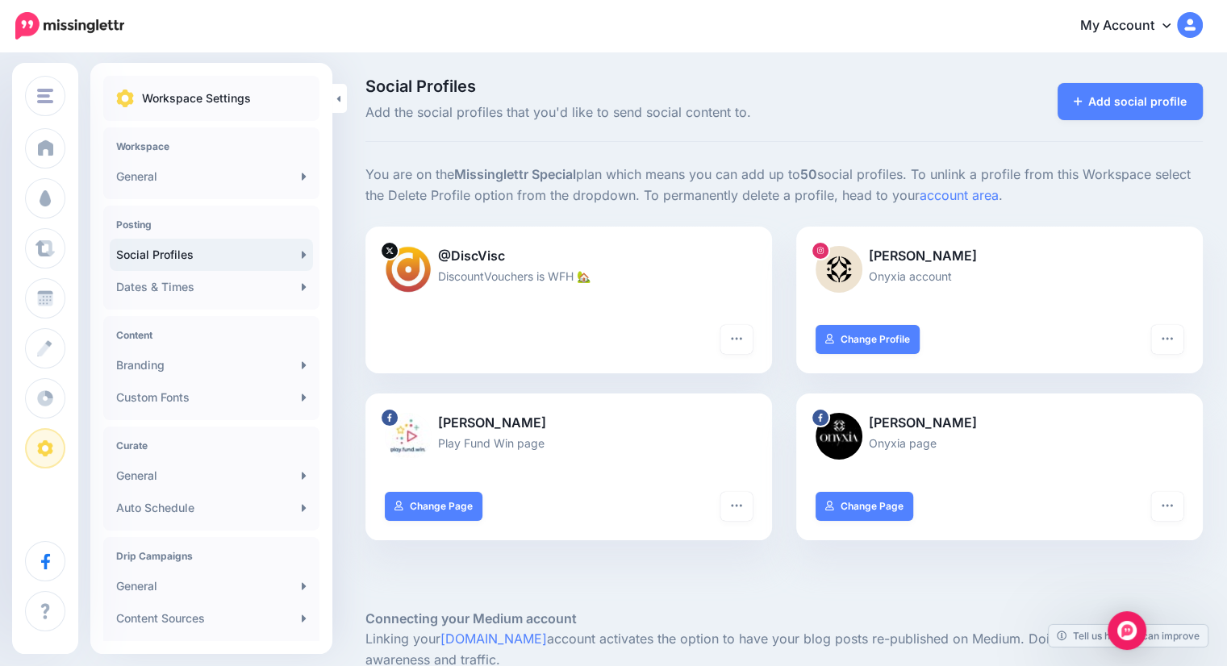
scroll to position [81, 0]
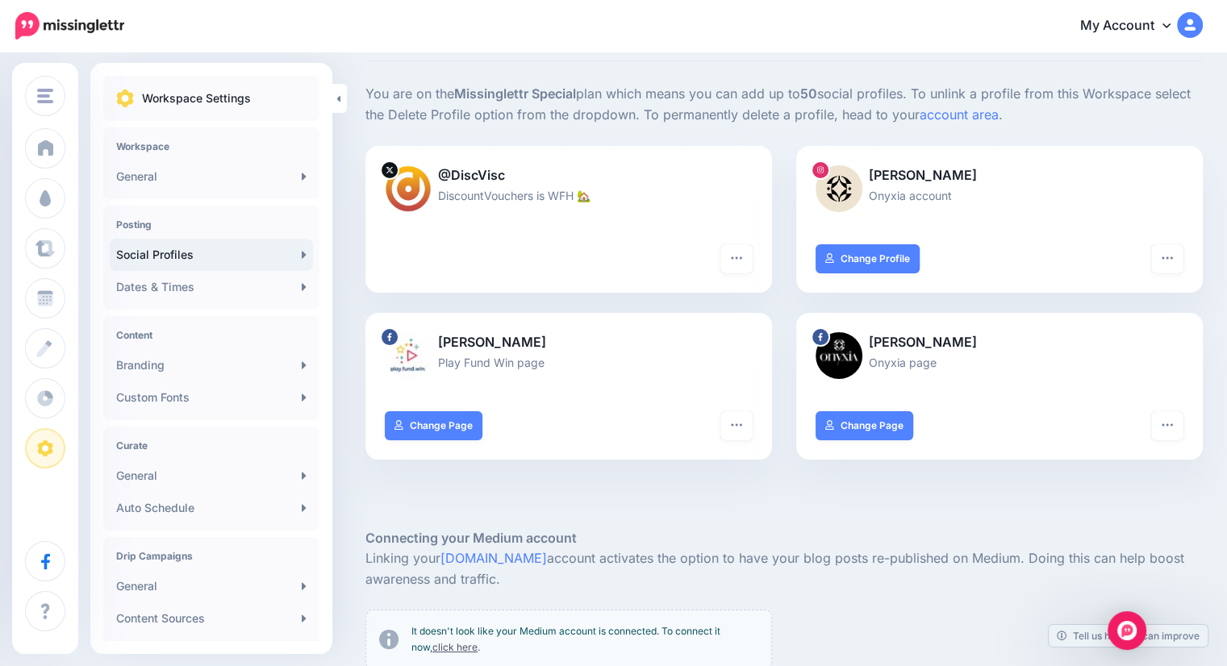
click at [659, 511] on div at bounding box center [783, 504] width 837 height 48
click at [711, 486] on div at bounding box center [783, 504] width 837 height 48
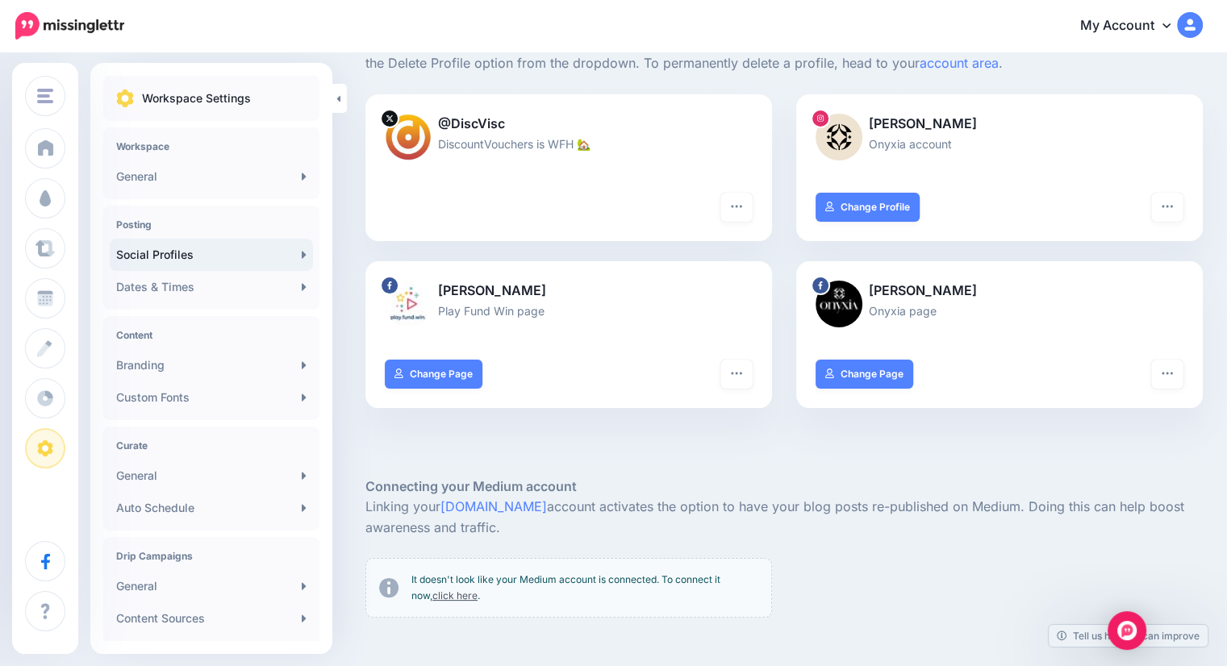
scroll to position [161, 0]
